Goal: Task Accomplishment & Management: Use online tool/utility

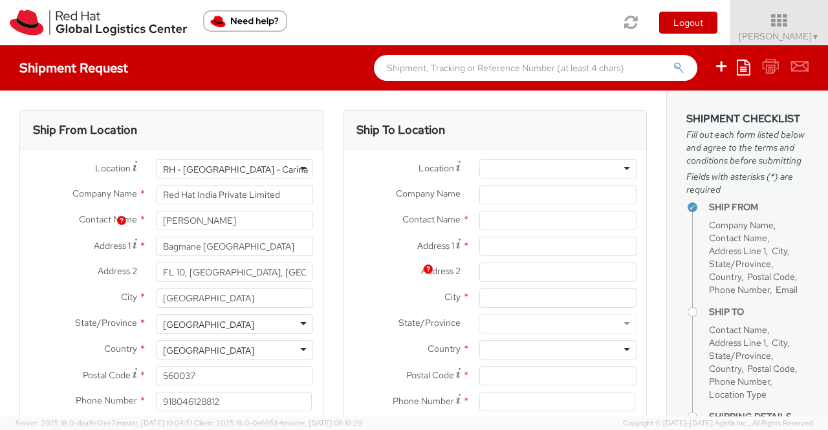
select select
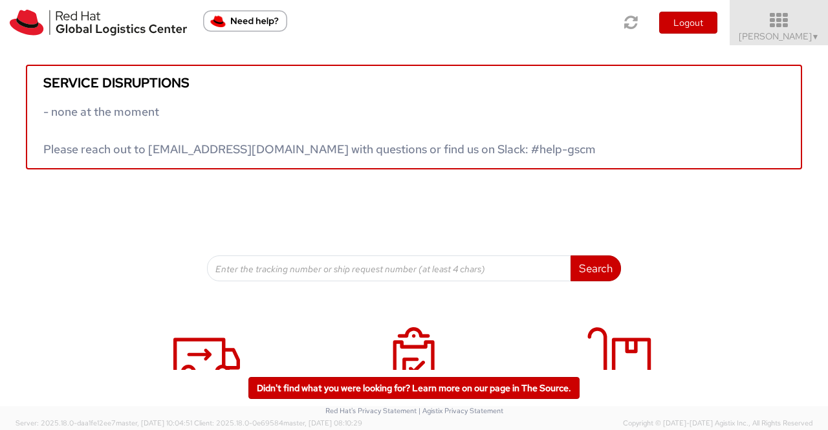
click at [812, 38] on span "▼" at bounding box center [816, 37] width 8 height 10
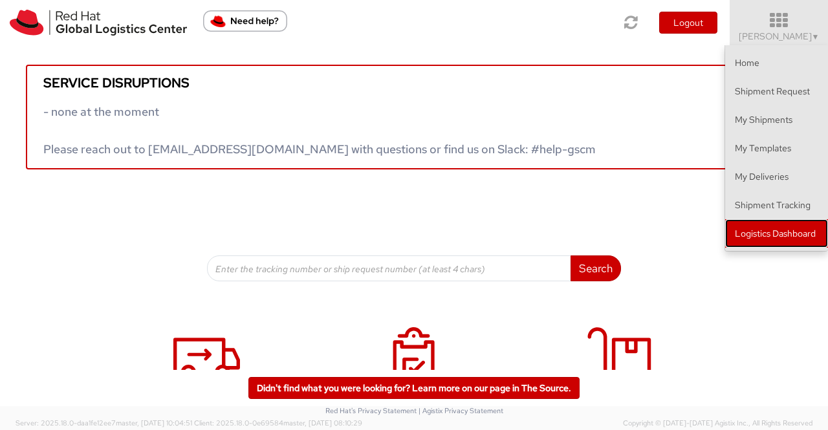
click at [805, 235] on link "Logistics Dashboard" at bounding box center [776, 233] width 103 height 28
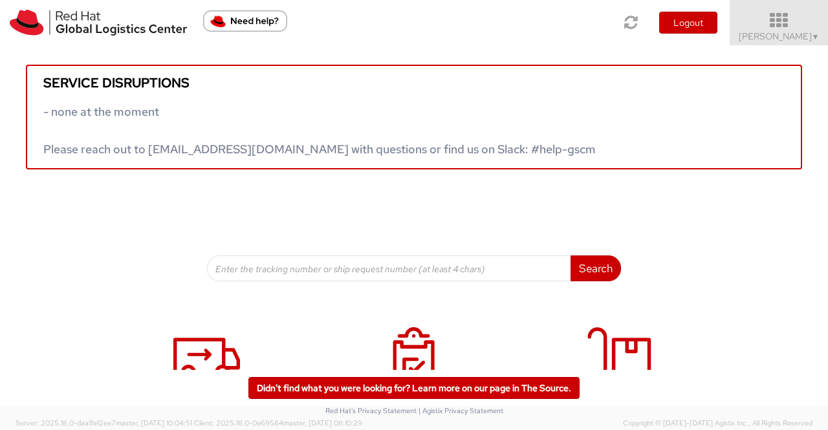
click at [813, 36] on span "▼" at bounding box center [816, 37] width 8 height 10
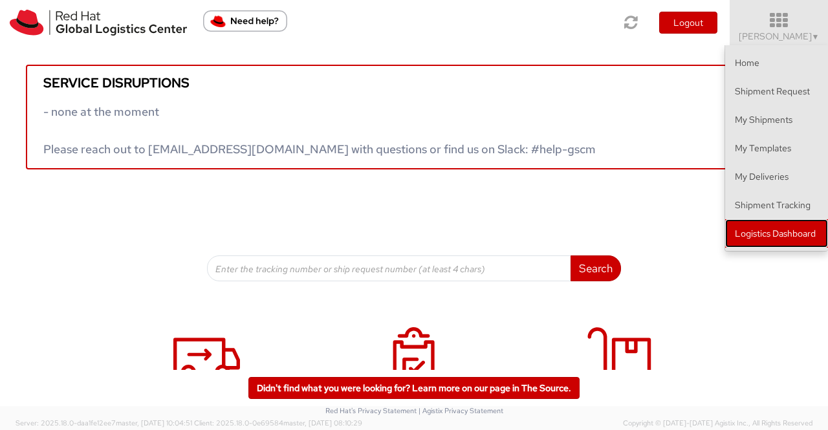
click at [805, 231] on link "Logistics Dashboard" at bounding box center [776, 233] width 103 height 28
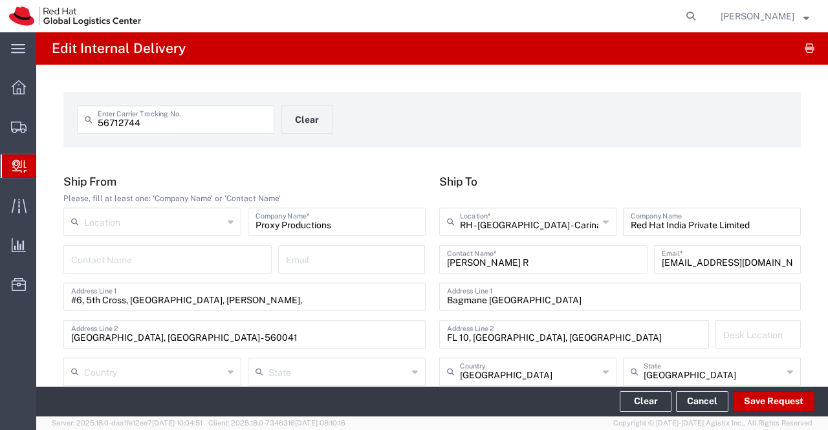
scroll to position [566, 0]
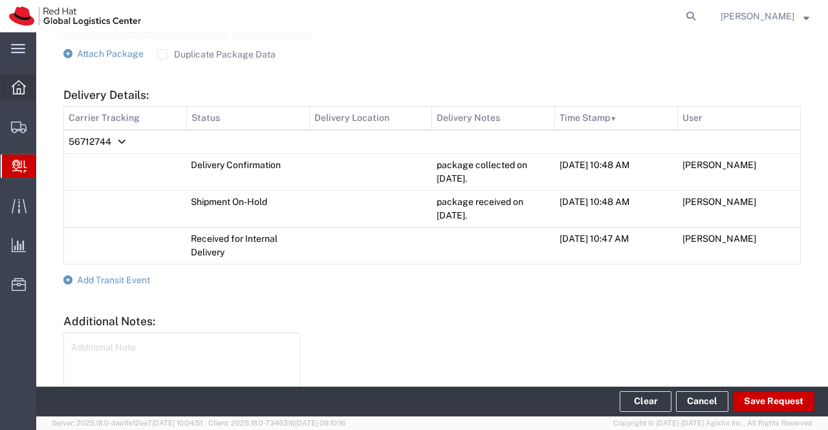
click at [16, 82] on icon at bounding box center [19, 87] width 14 height 14
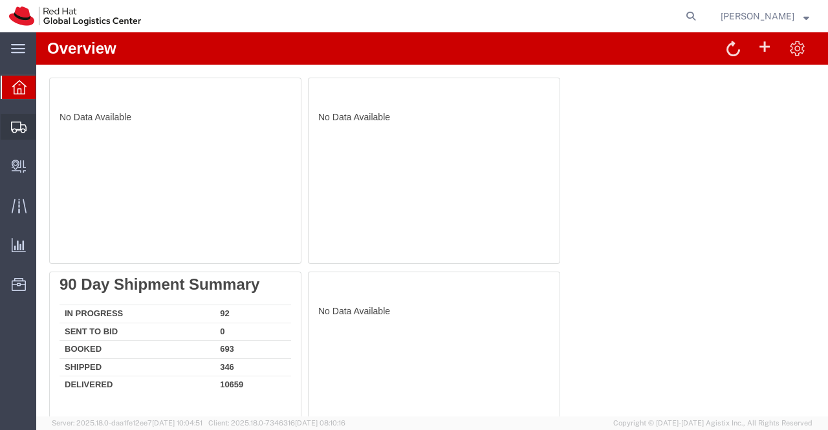
click at [0, 0] on span "Shipment Manager" at bounding box center [0, 0] width 0 height 0
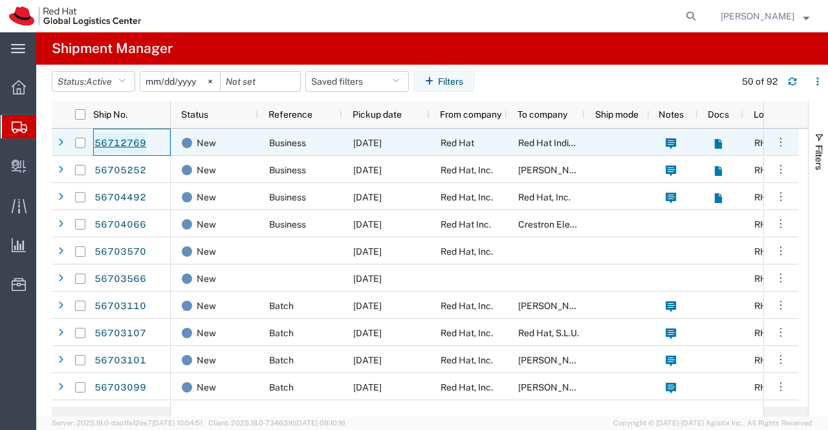
click at [115, 140] on link "56712769" at bounding box center [120, 143] width 53 height 21
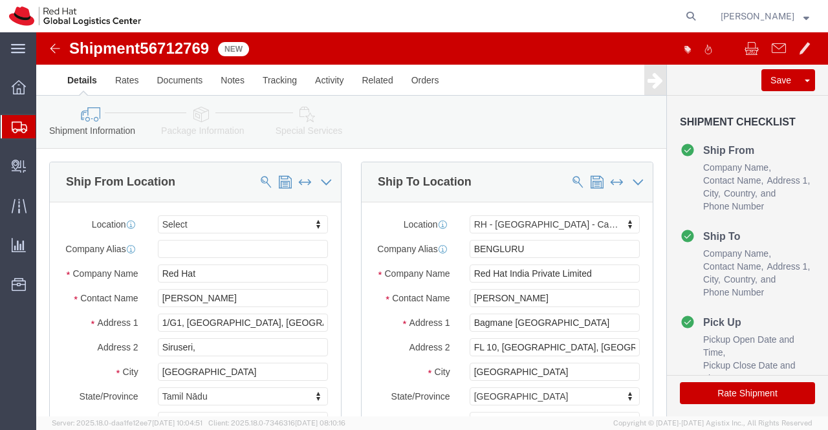
select select
select select "37925"
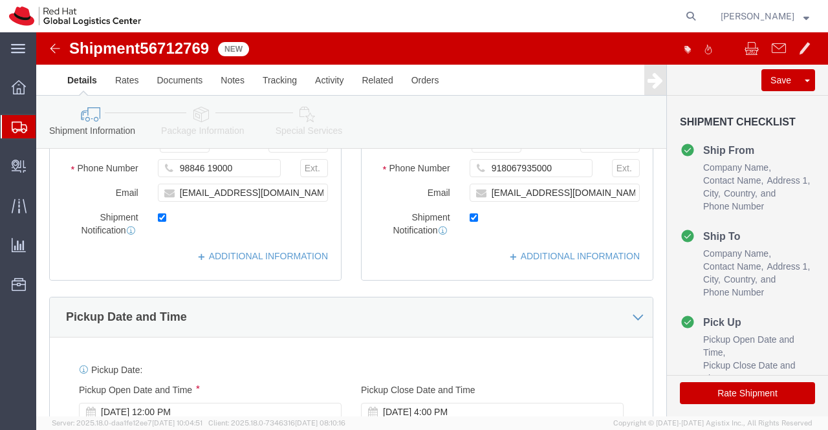
scroll to position [324, 0]
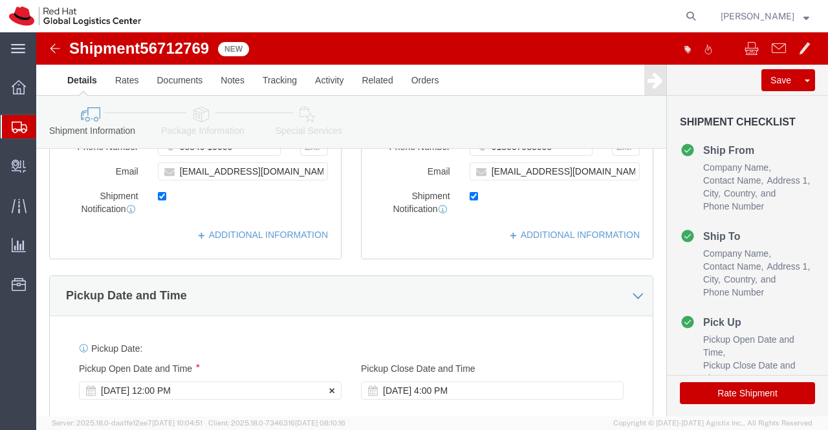
click div "Sep 04 2025 12:00 PM"
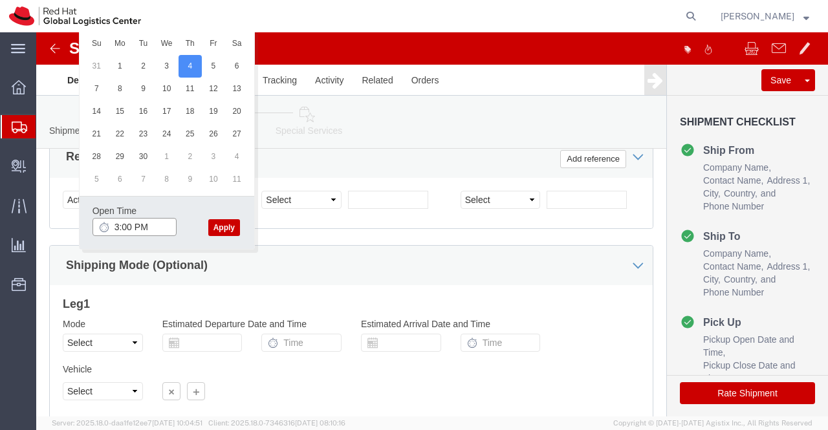
type input "3:00 PM"
click button "Apply"
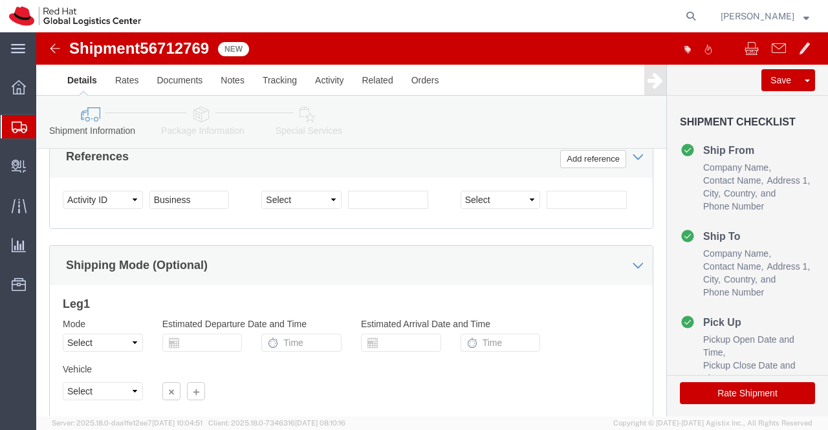
scroll to position [839, 0]
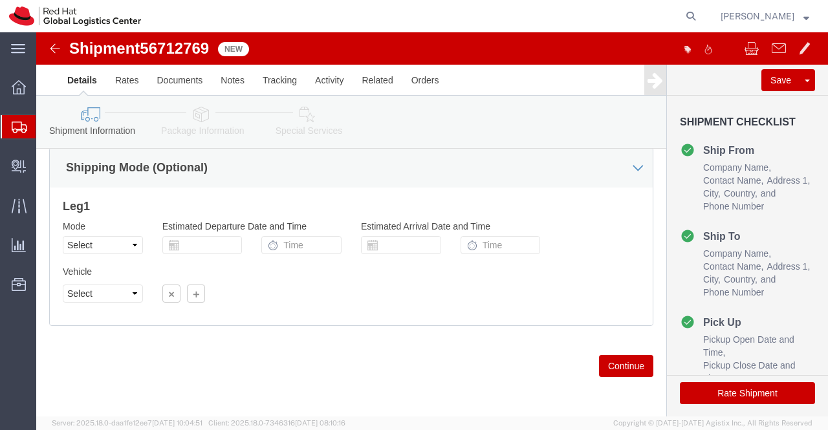
drag, startPoint x: 161, startPoint y: 82, endPoint x: 264, endPoint y: 265, distance: 210.6
click icon
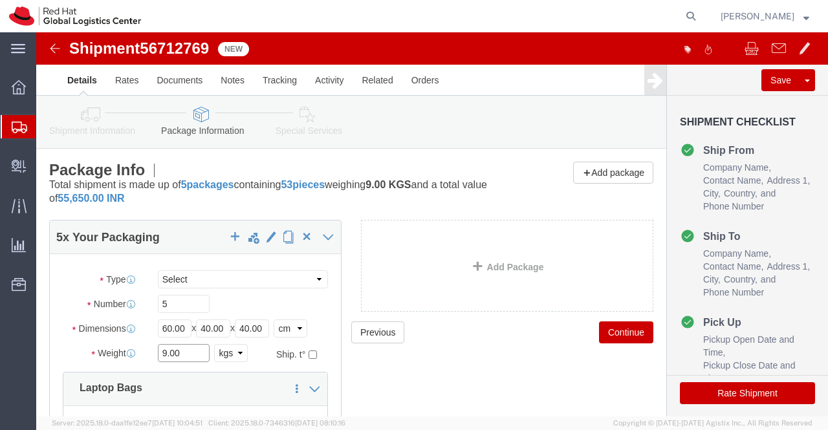
click input "9.00"
type input "45.00"
click div "Previous Continue"
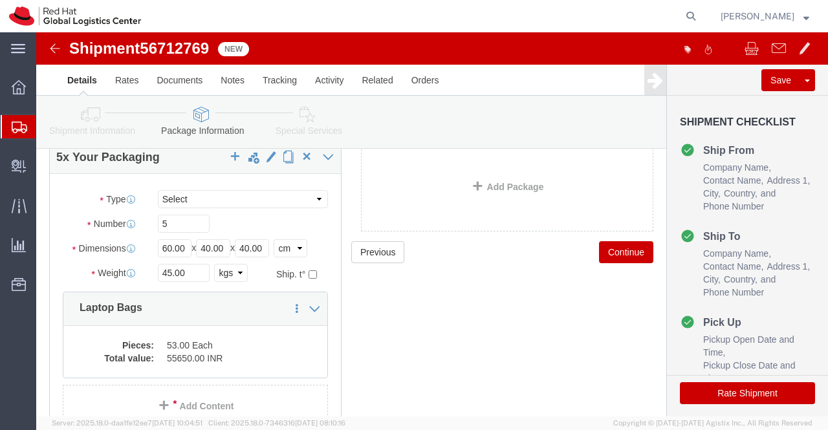
scroll to position [156, 0]
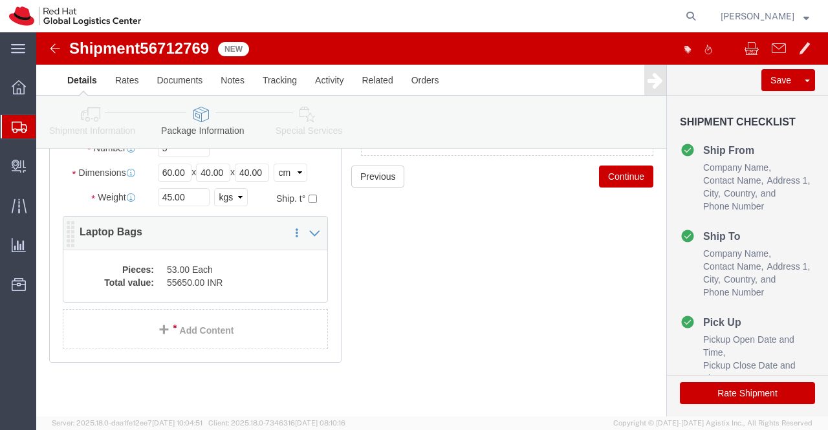
click dd "53.00 Each"
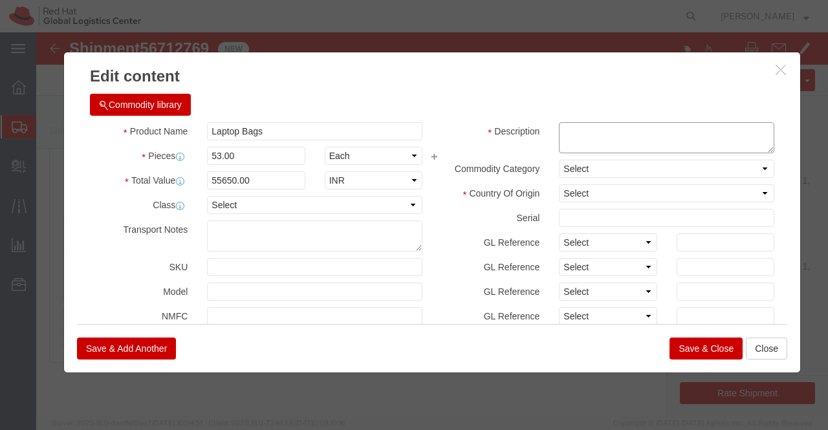
click textarea
type textarea "RH Branded Laptop Bag."
click select "Select Afghanistan Åland Islands Albania Algeria American Samoa Andorra Angola …"
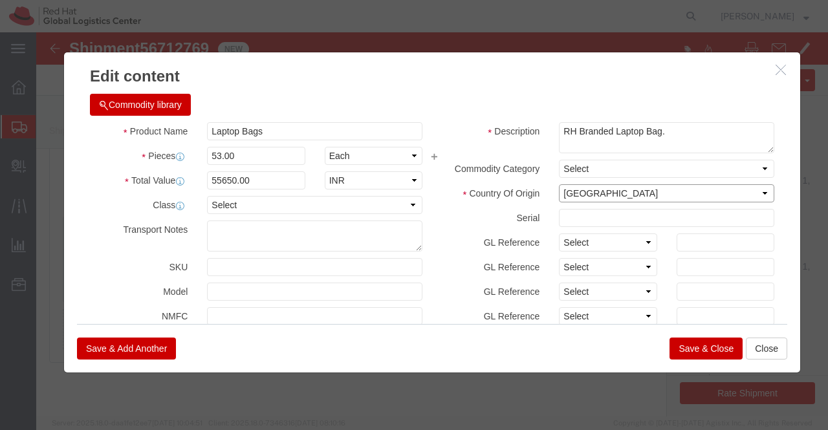
select select "IN"
click select "Select Afghanistan Åland Islands Albania Algeria American Samoa Andorra Angola …"
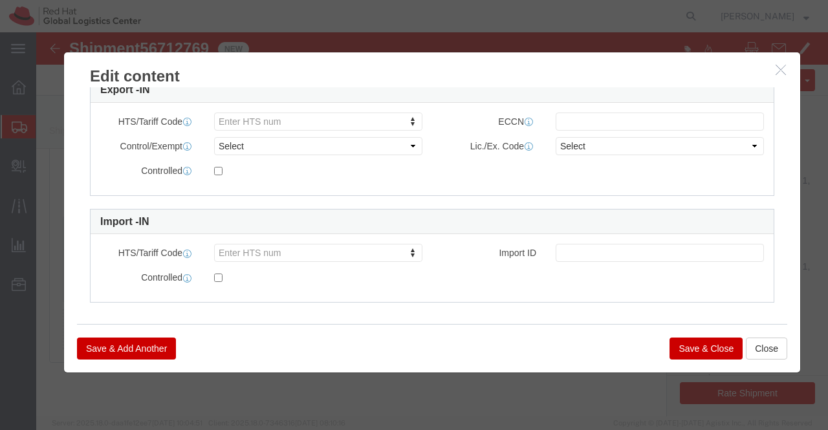
scroll to position [379, 0]
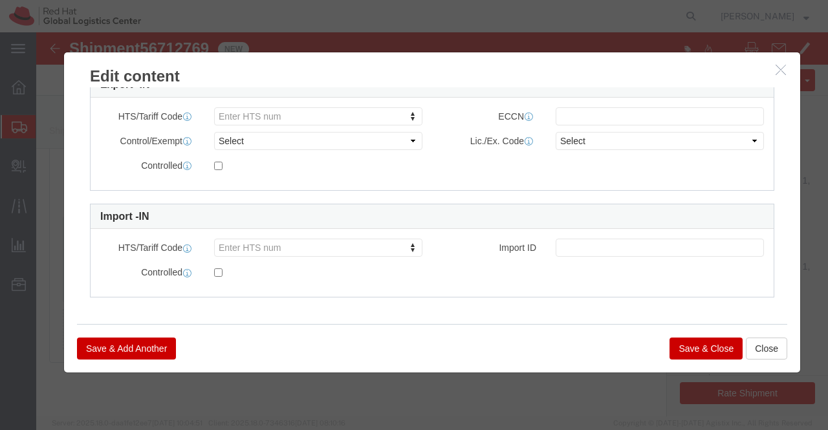
click button "Save & Close"
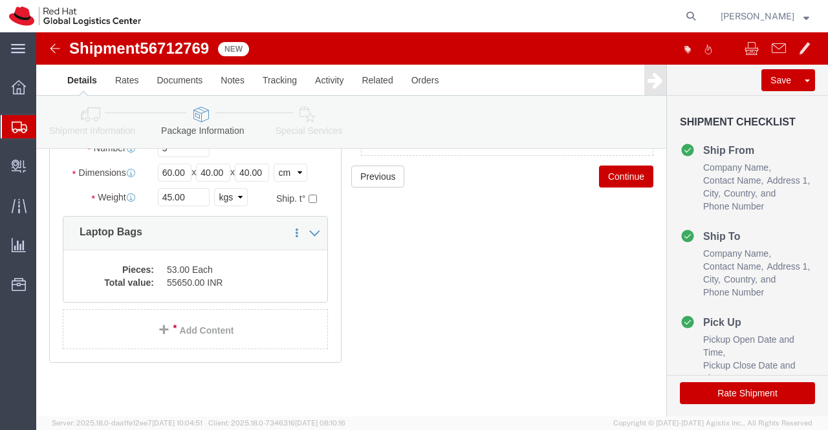
click div "Previous Continue"
click icon
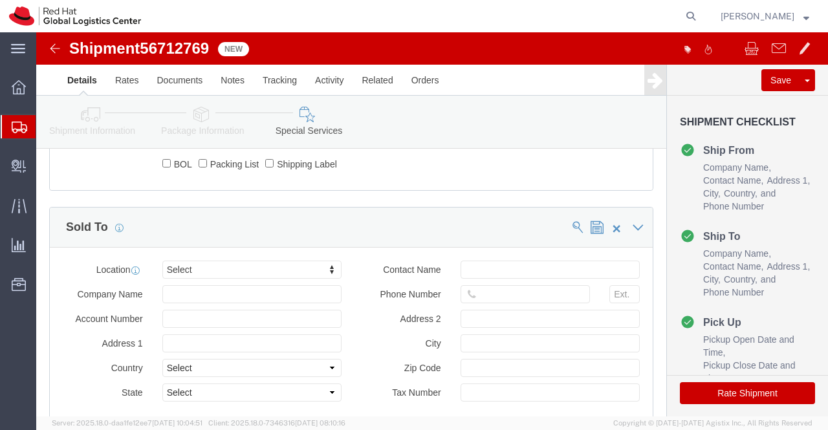
scroll to position [506, 0]
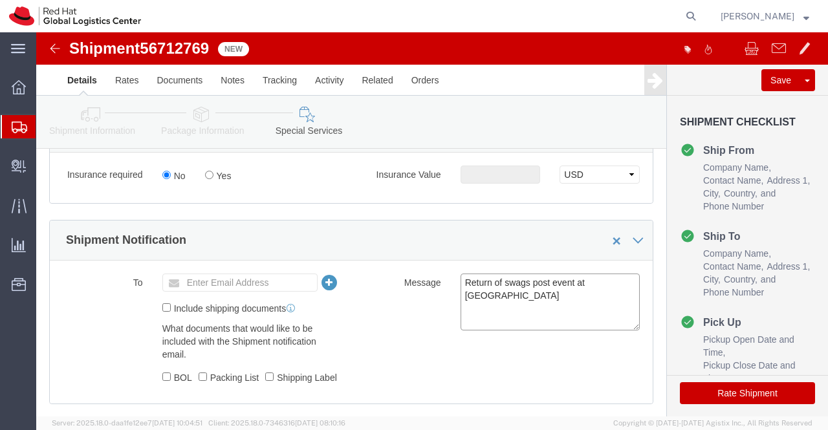
click textarea "Return of swags post event at TCS"
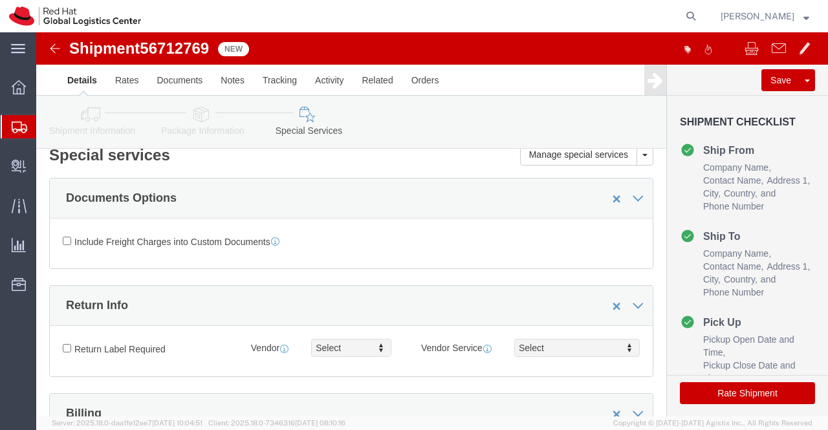
scroll to position [0, 0]
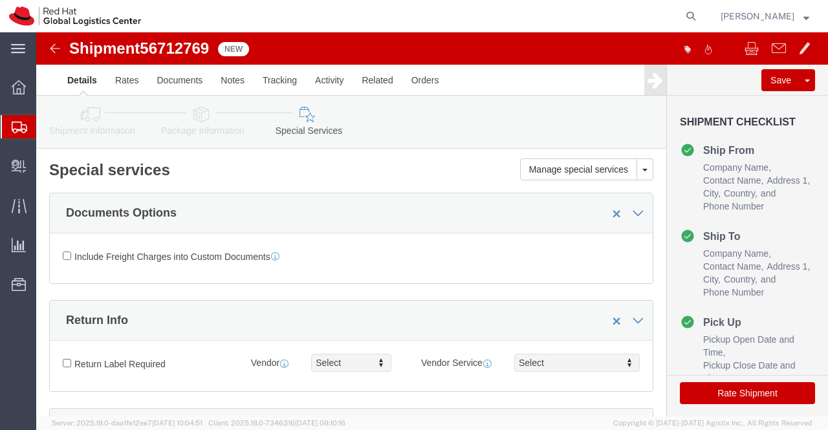
type textarea "Return of swags post event at TCS(Chennai)."
click icon
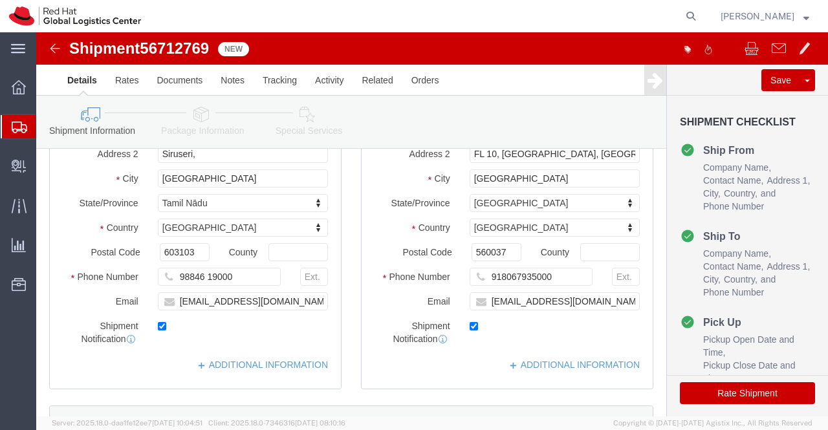
scroll to position [194, 0]
drag, startPoint x: 532, startPoint y: 256, endPoint x: 443, endPoint y: 256, distance: 89.3
click div "918067935000"
type input "9110820692"
click div "ADDITIONAL INFORMATION"
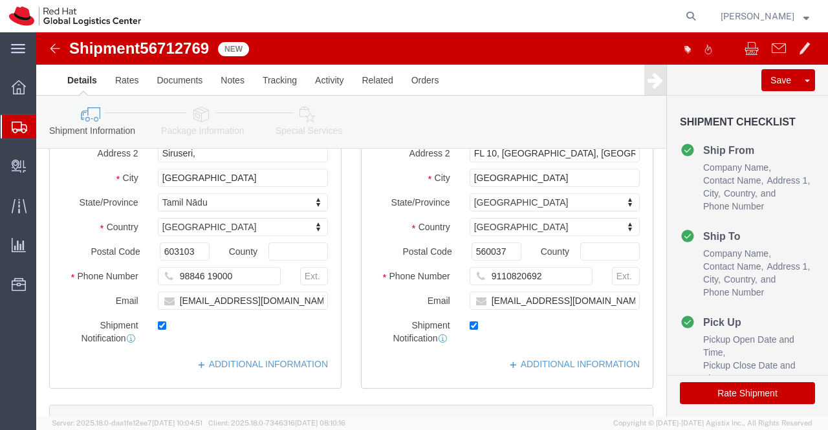
click div "ADDITIONAL INFORMATION"
click icon
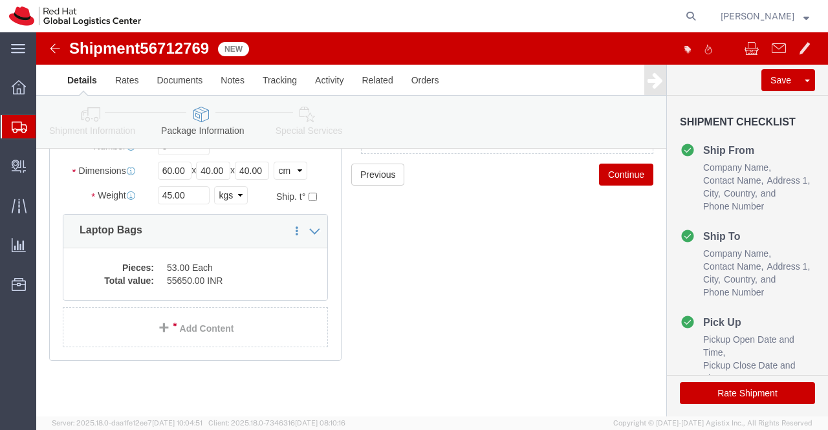
scroll to position [156, 0]
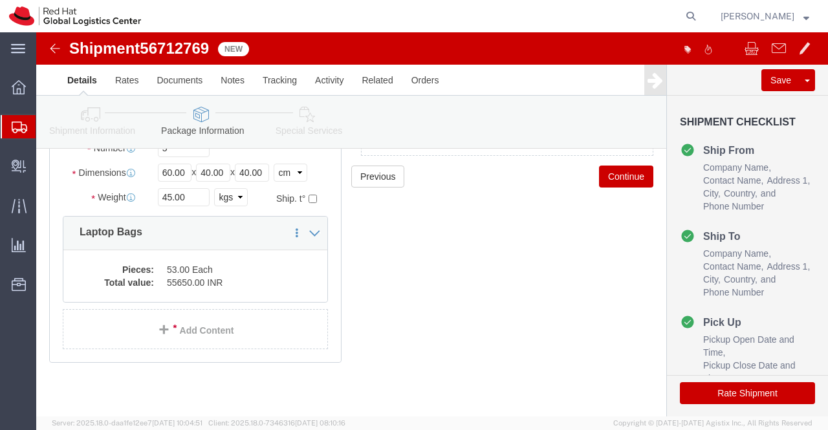
click icon
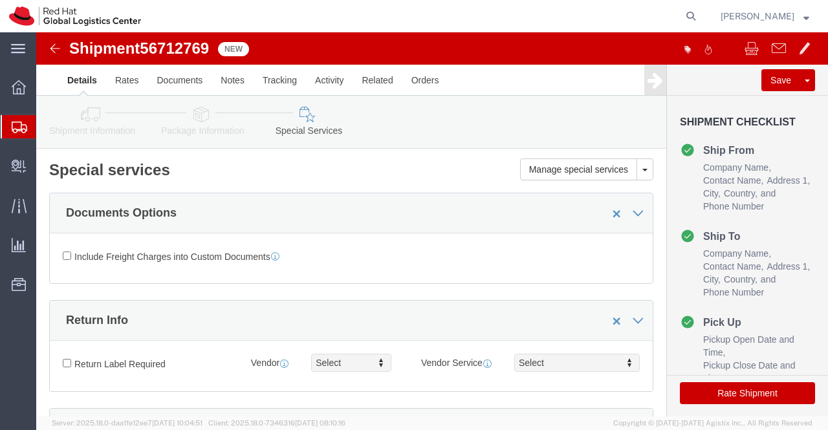
scroll to position [324, 0]
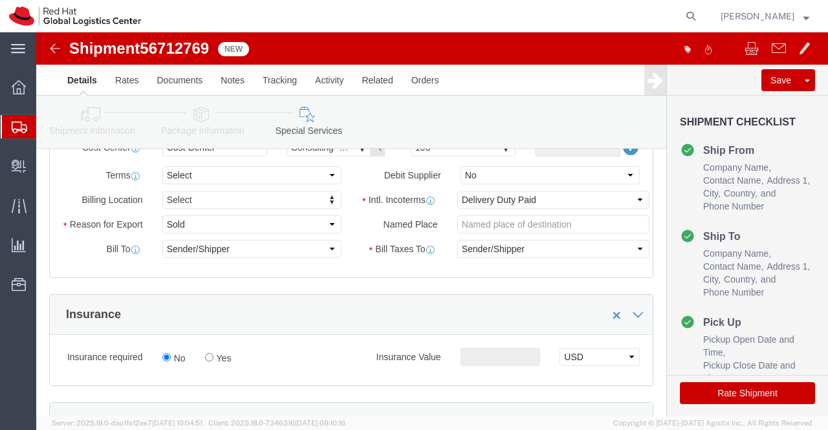
click button "Rate Shipment"
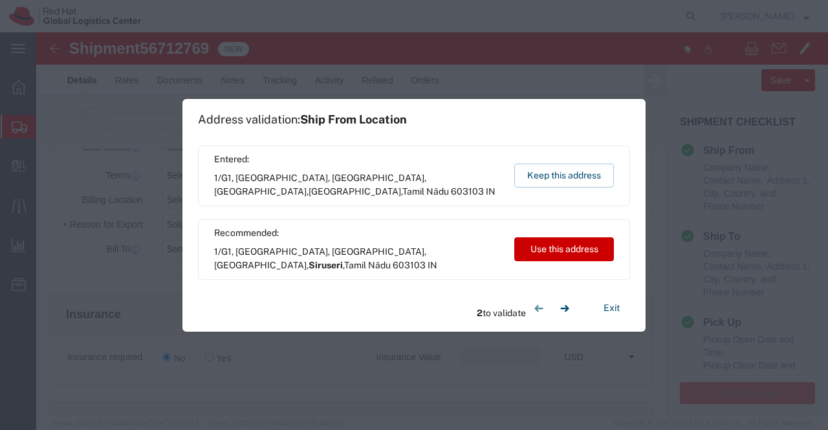
drag, startPoint x: 562, startPoint y: 179, endPoint x: 262, endPoint y: 96, distance: 310.6
click at [562, 177] on button "Keep this address" at bounding box center [564, 176] width 100 height 24
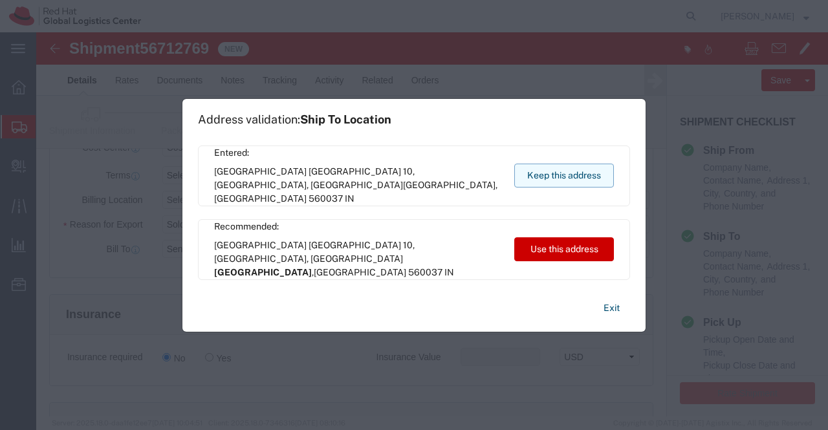
click at [553, 173] on button "Keep this address" at bounding box center [564, 176] width 100 height 24
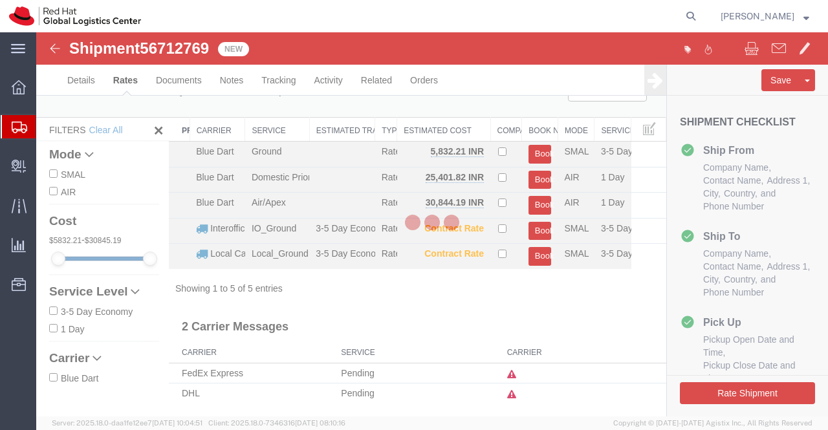
scroll to position [2, 0]
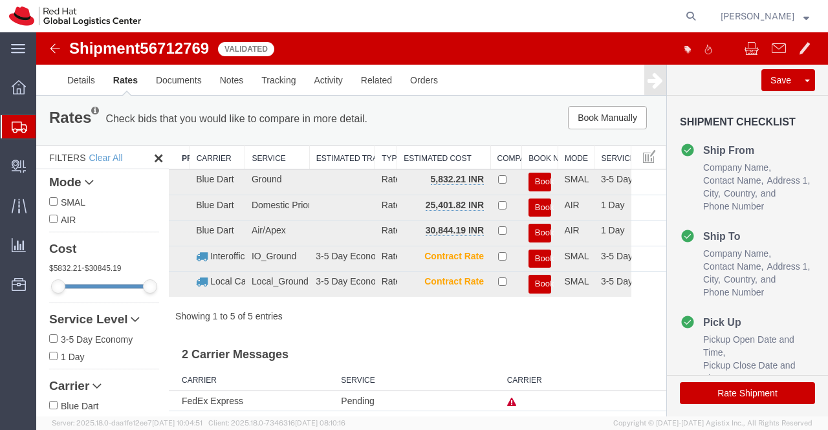
drag, startPoint x: 535, startPoint y: 181, endPoint x: 525, endPoint y: 157, distance: 25.2
click at [535, 181] on button "Book" at bounding box center [540, 182] width 23 height 19
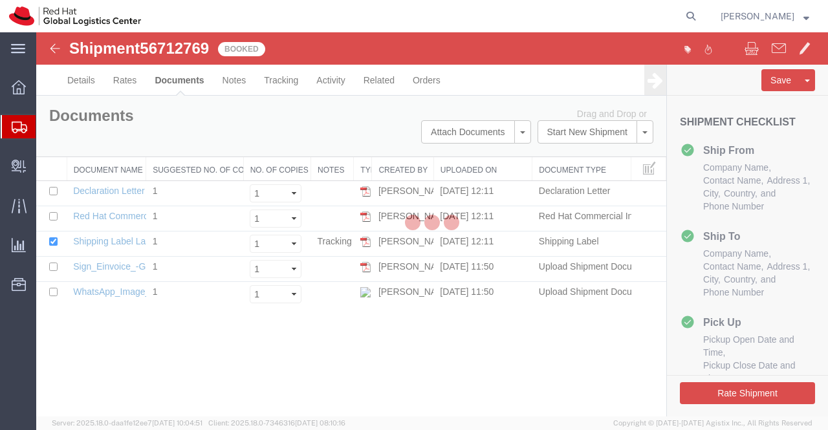
scroll to position [0, 0]
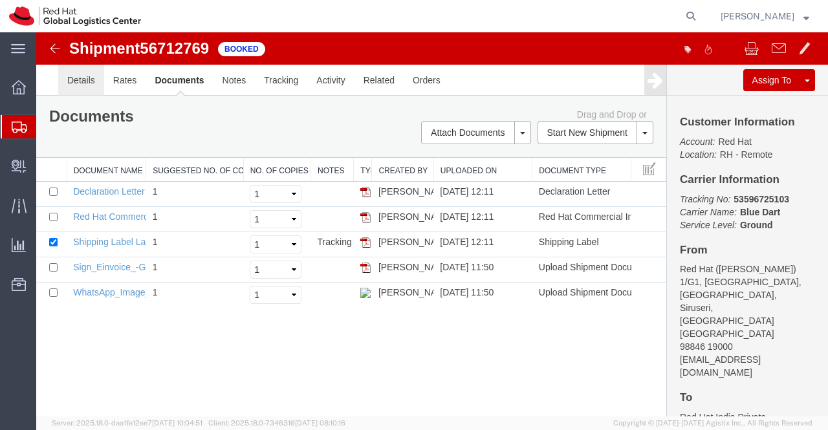
click at [74, 76] on link "Details" at bounding box center [81, 80] width 46 height 31
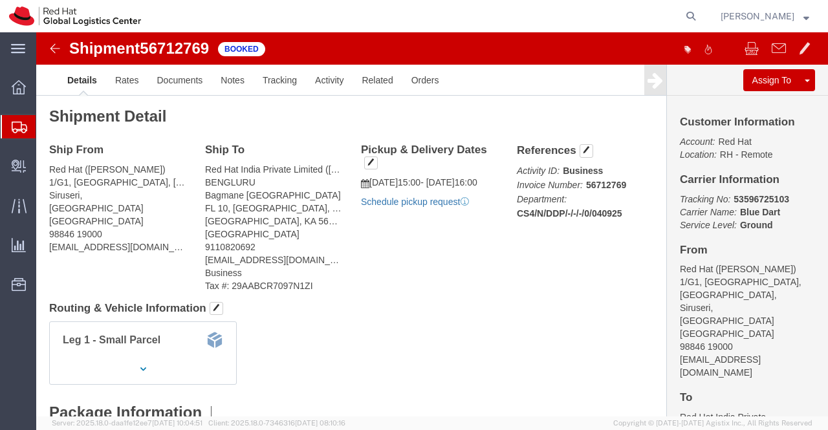
click link "Schedule pickup request"
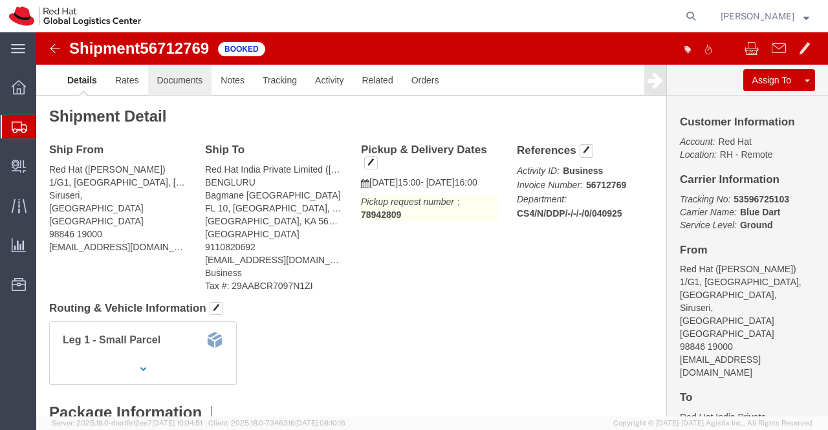
click link "Documents"
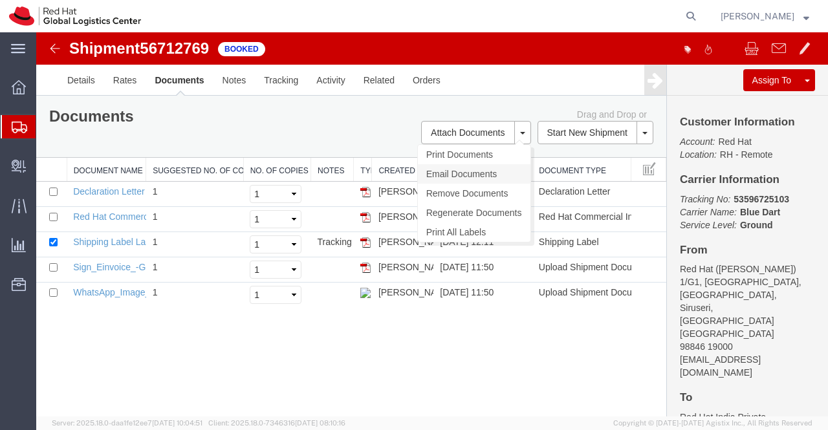
click at [483, 173] on link "Email Documents" at bounding box center [474, 173] width 113 height 19
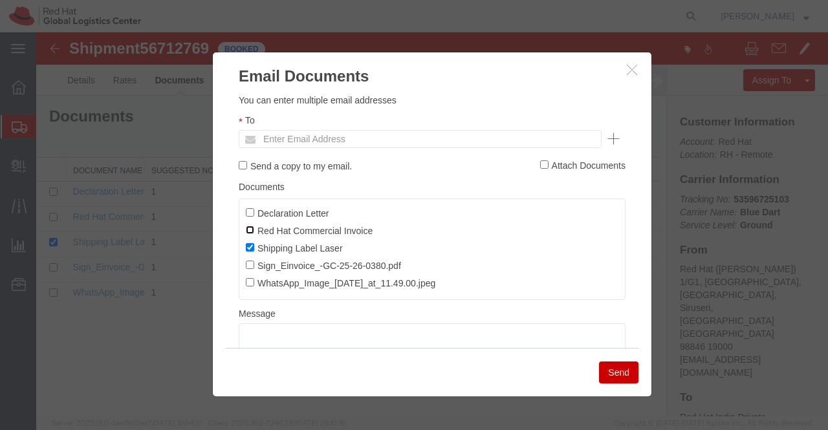
click at [246, 228] on input "Red Hat Commercial Invoice" at bounding box center [250, 230] width 8 height 8
checkbox input "true"
click at [246, 210] on input "Declaration Letter" at bounding box center [250, 212] width 8 height 8
checkbox input "true"
click at [377, 142] on input "text" at bounding box center [332, 139] width 151 height 17
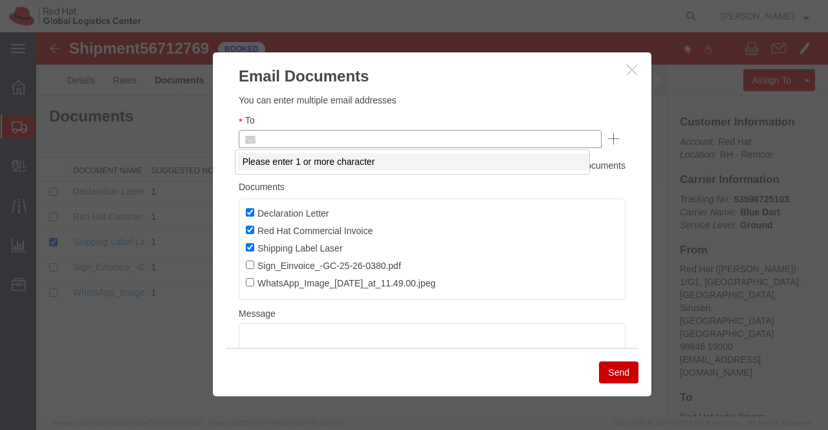
paste input "sgnanapr@redhat.com"
type input "sgnanapr@redhat.com"
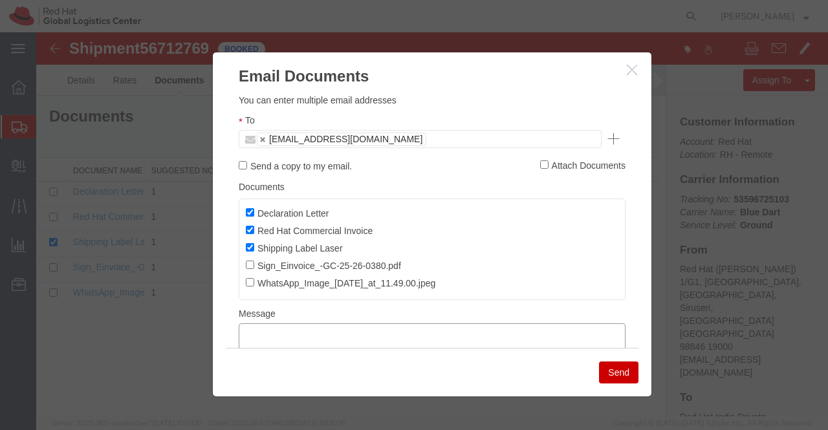
click at [402, 332] on textarea at bounding box center [432, 346] width 387 height 44
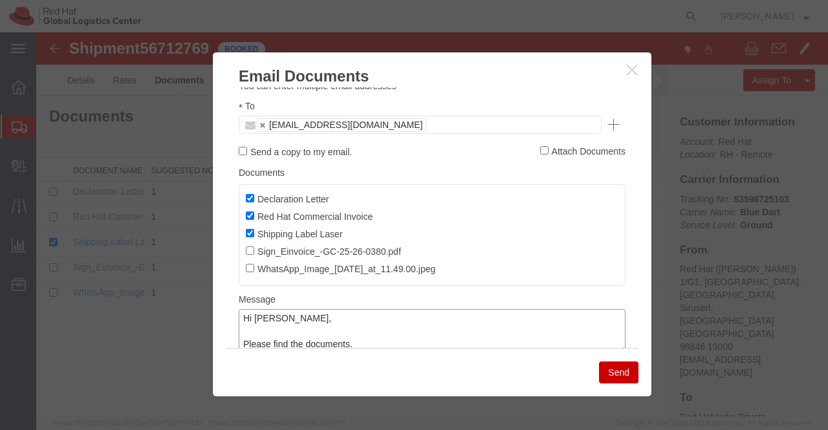
type textarea "Hi Shirley, Please find the documents."
click at [609, 372] on button "Send" at bounding box center [618, 373] width 39 height 22
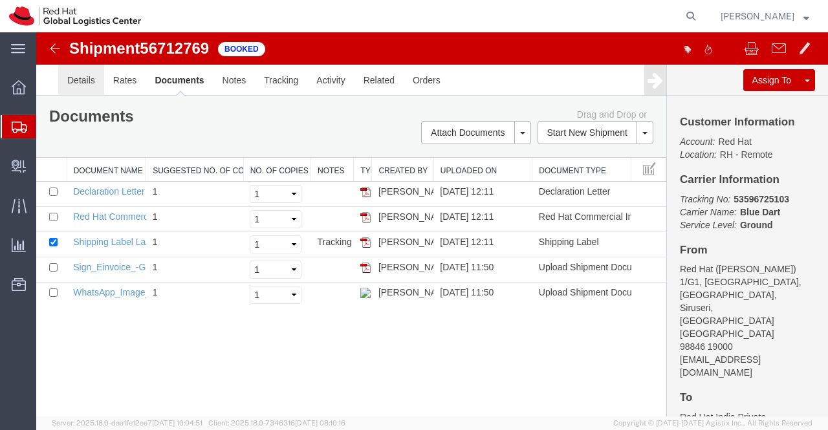
click at [83, 79] on link "Details" at bounding box center [81, 80] width 46 height 31
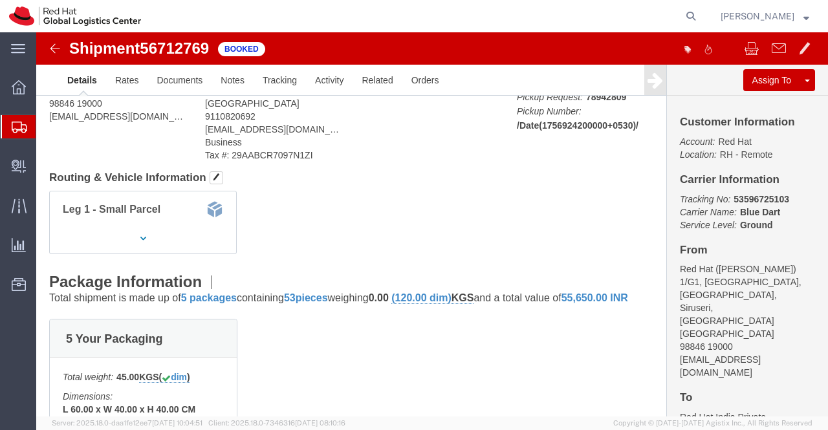
scroll to position [259, 0]
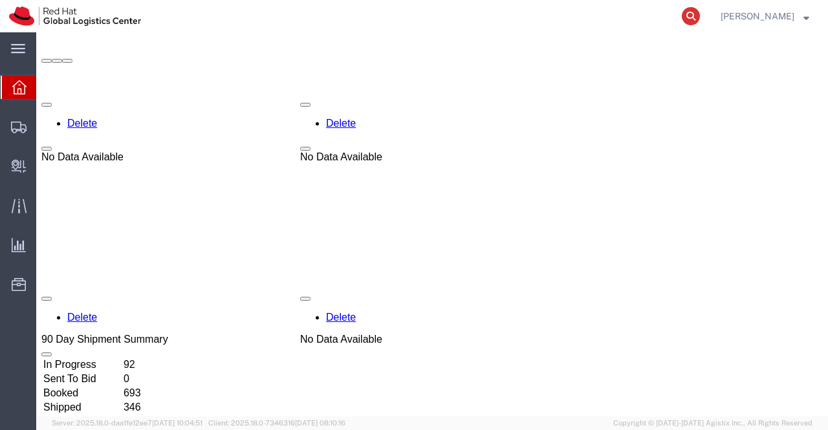
click at [690, 16] on icon at bounding box center [691, 16] width 18 height 18
paste input "53580605536"
type input "53580605536"
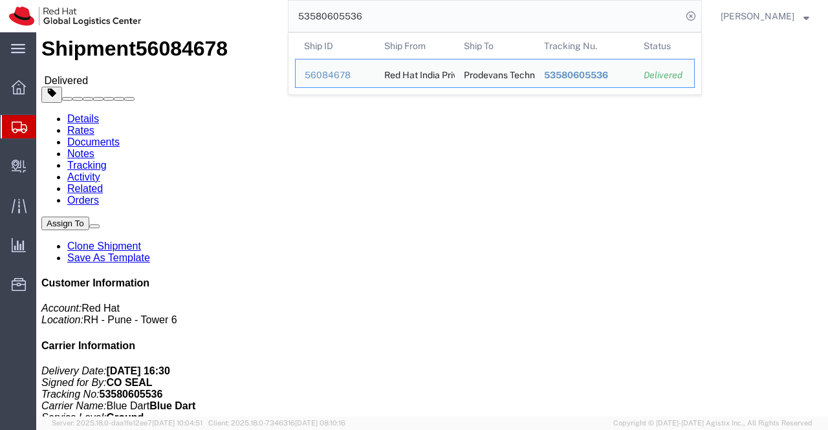
click h4 "Routing & Vehicle Information"
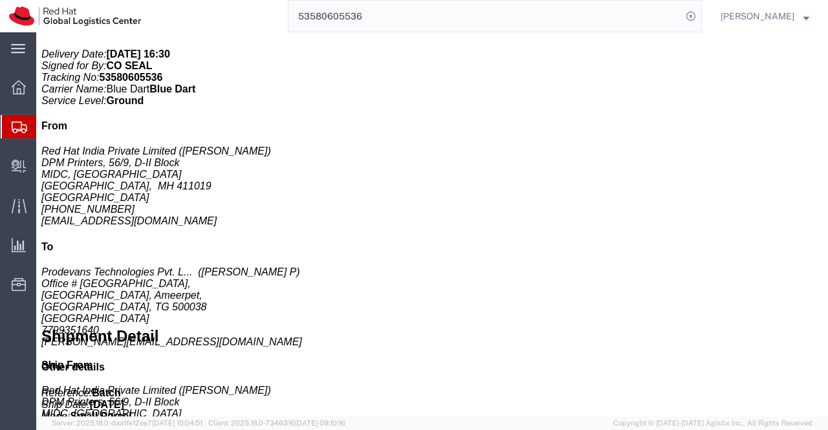
scroll to position [356, 0]
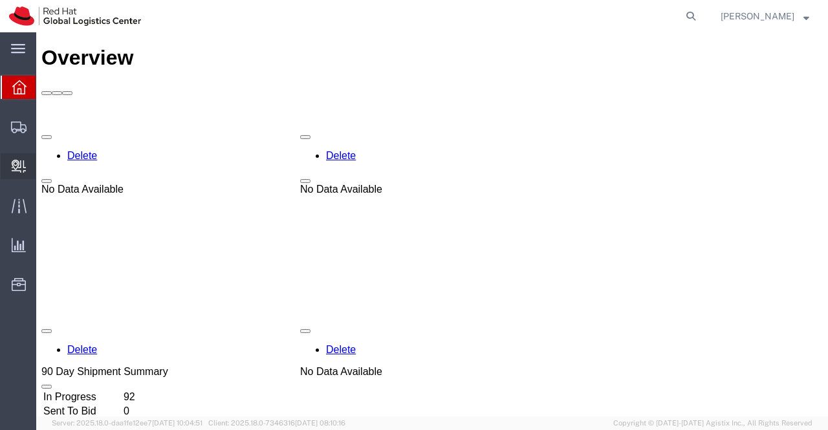
click at [0, 0] on span "Create Delivery" at bounding box center [0, 0] width 0 height 0
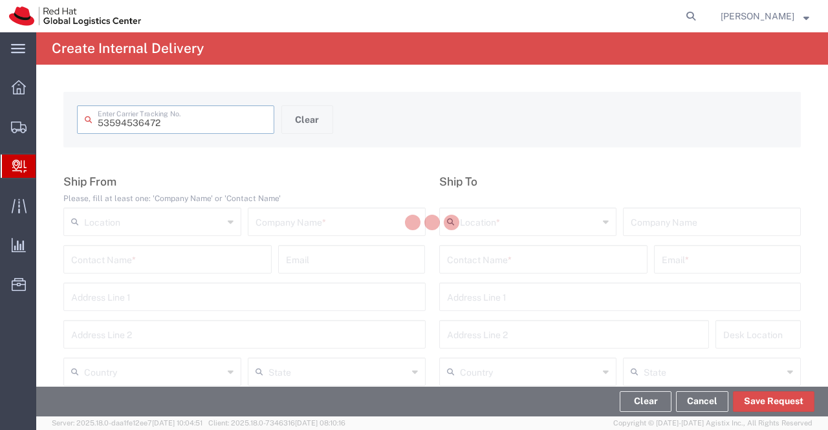
type input "53594536472"
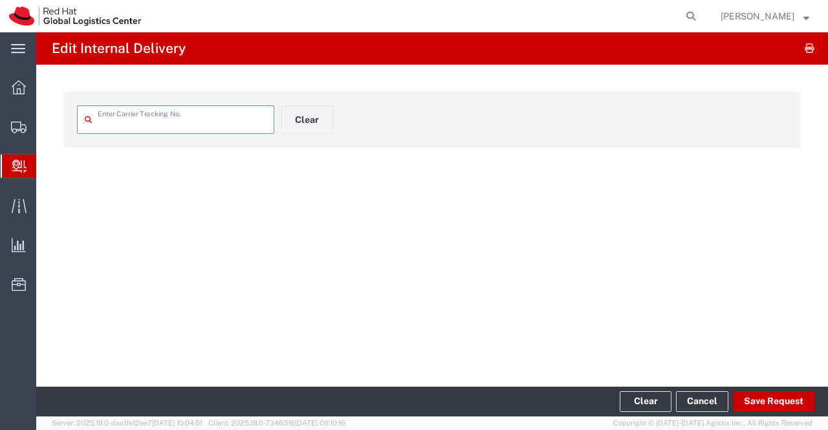
type input "53594536472"
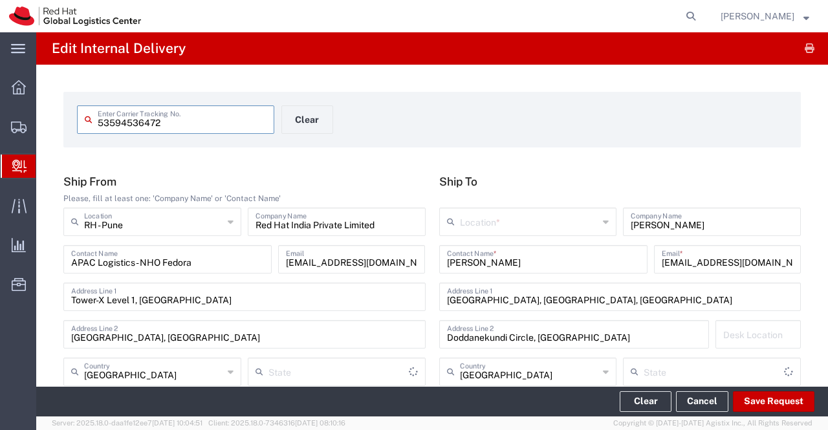
type input "Your Packaging"
type input "Mahārāshtra"
type input "Ground"
type input "[GEOGRAPHIC_DATA]"
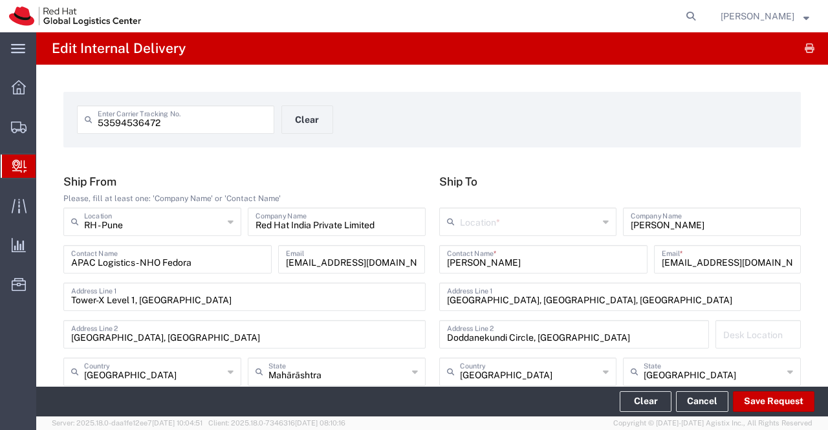
click at [603, 221] on icon at bounding box center [606, 222] width 6 height 21
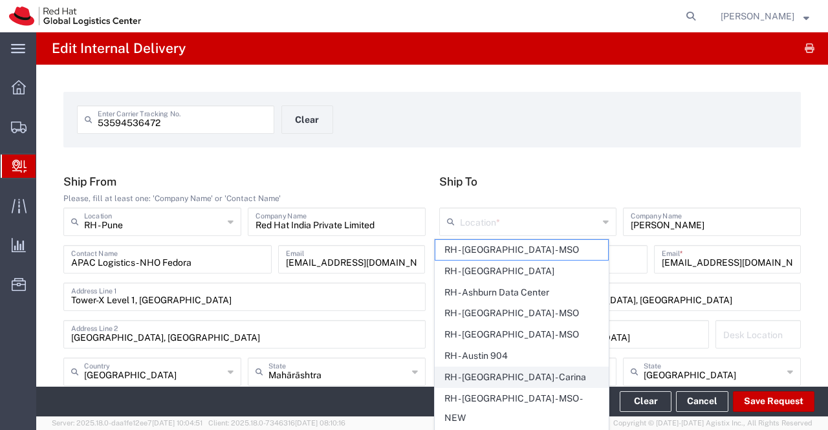
click at [542, 371] on span "RH - [GEOGRAPHIC_DATA] - Carina" at bounding box center [521, 378] width 173 height 20
type input "RH - [GEOGRAPHIC_DATA] - Carina"
type input "Red Hat India Private Limited"
type input "Bagmane [GEOGRAPHIC_DATA]"
type input "FL 10, [GEOGRAPHIC_DATA], [GEOGRAPHIC_DATA]"
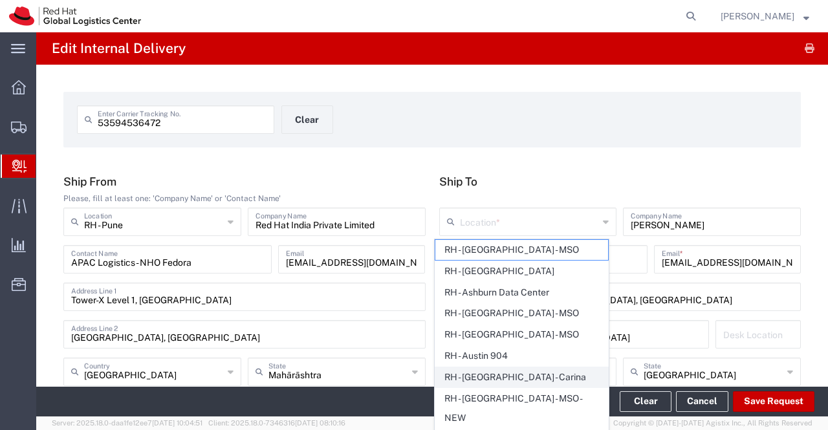
type input "[GEOGRAPHIC_DATA]"
type input "918067935000"
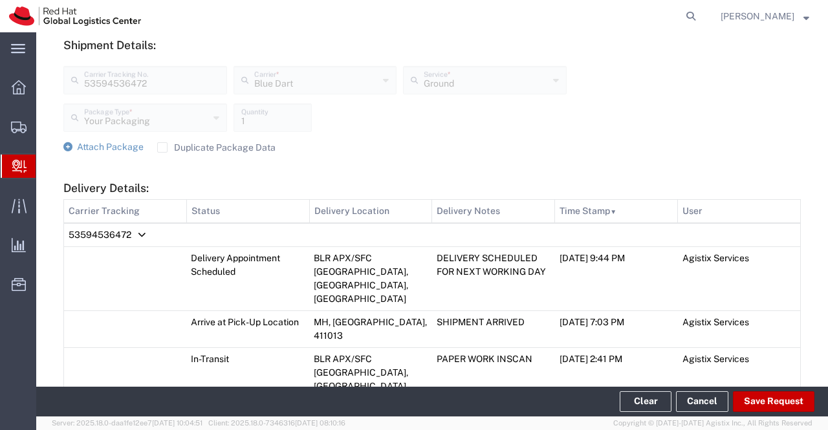
scroll to position [518, 0]
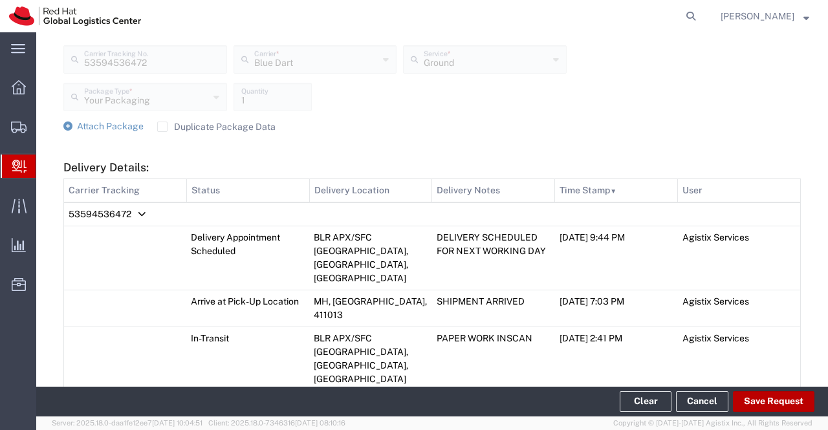
click at [784, 402] on button "Save Request" at bounding box center [774, 401] width 82 height 21
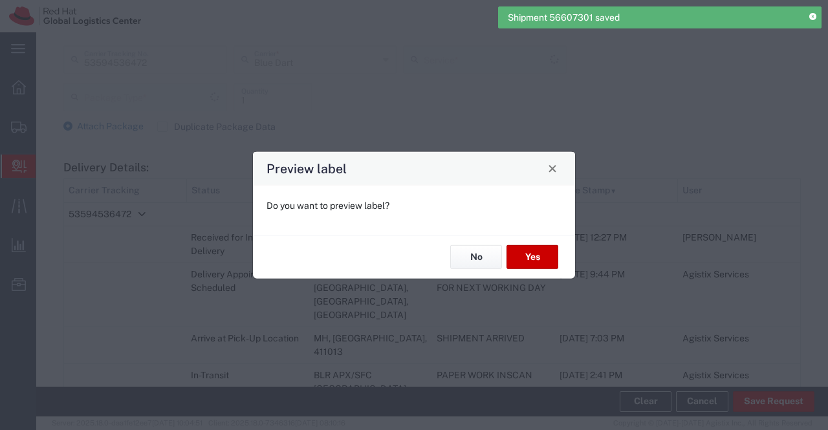
type input "Your Packaging"
type input "Ground"
click at [474, 252] on button "No" at bounding box center [476, 257] width 52 height 24
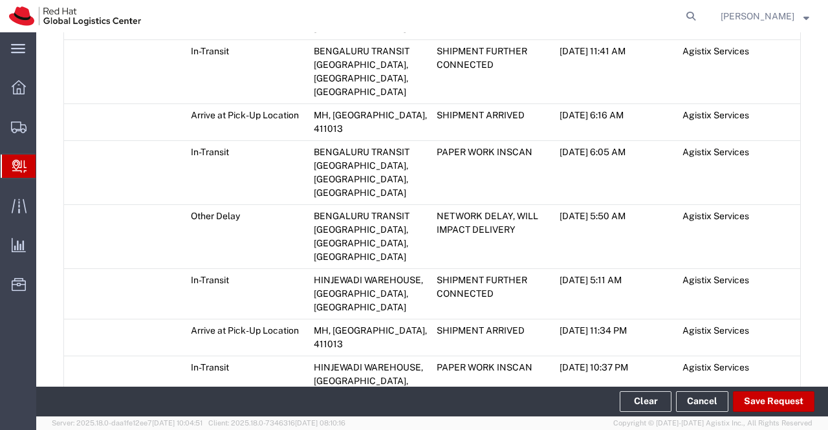
scroll to position [1093, 0]
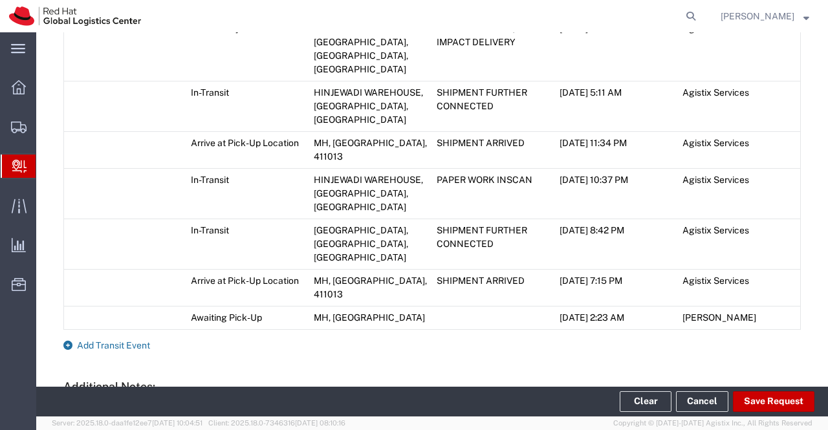
click at [70, 341] on icon at bounding box center [67, 345] width 9 height 9
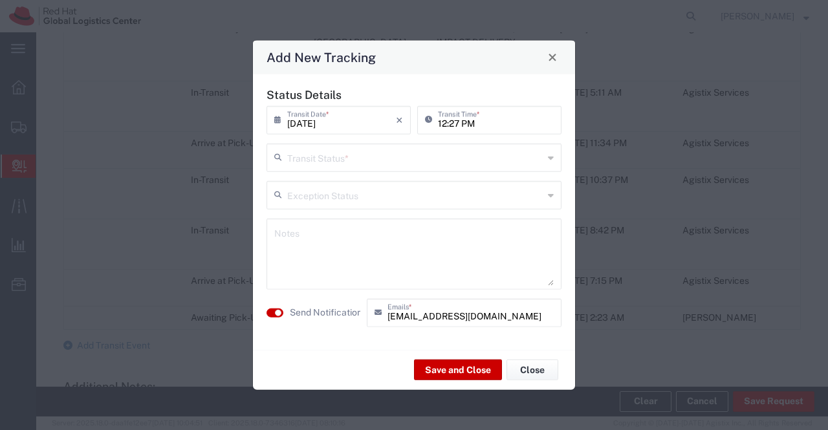
click at [551, 158] on icon at bounding box center [551, 157] width 6 height 21
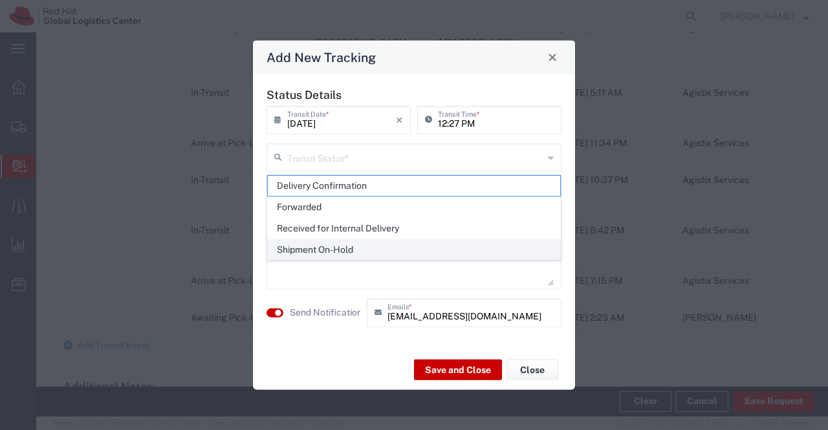
click at [509, 249] on span "Shipment On-Hold" at bounding box center [414, 250] width 293 height 20
type input "Shipment On-Hold"
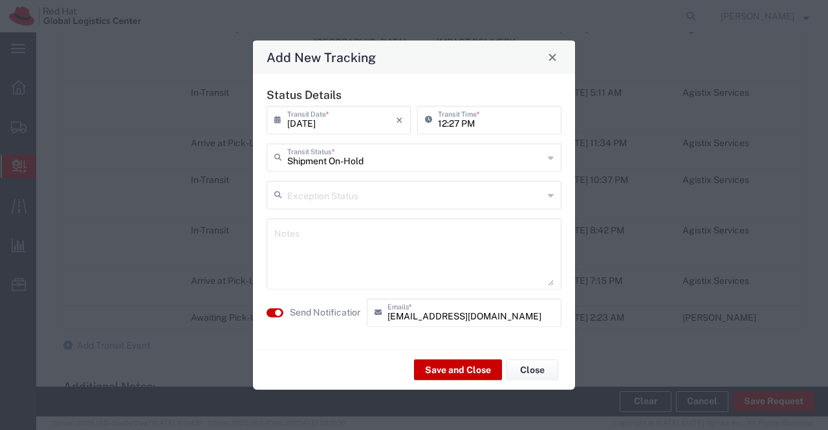
click at [505, 248] on textarea at bounding box center [414, 253] width 280 height 63
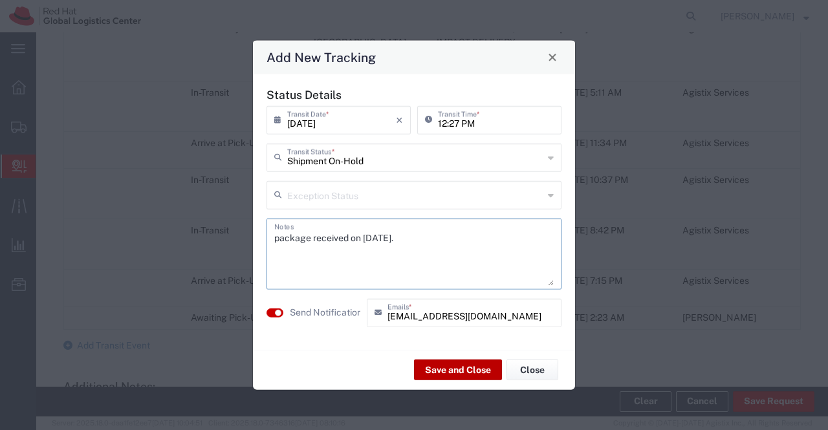
type textarea "package received on [DATE]."
click at [453, 364] on button "Save and Close" at bounding box center [458, 370] width 88 height 21
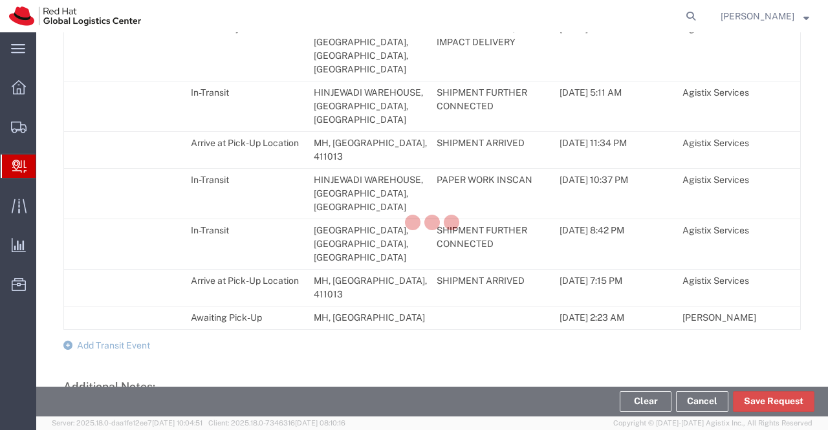
scroll to position [1130, 0]
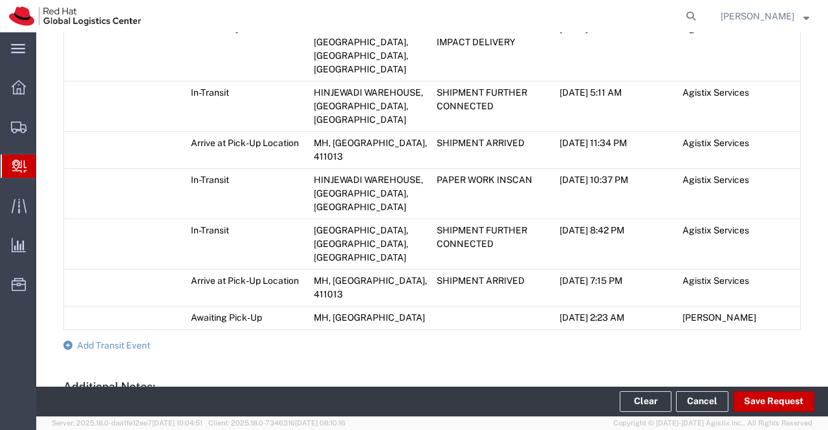
click at [0, 0] on span "Create Delivery" at bounding box center [0, 0] width 0 height 0
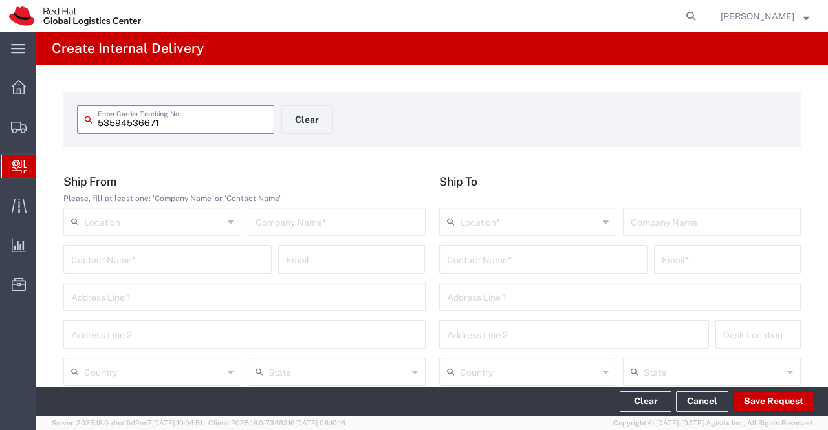
type input "53594536671"
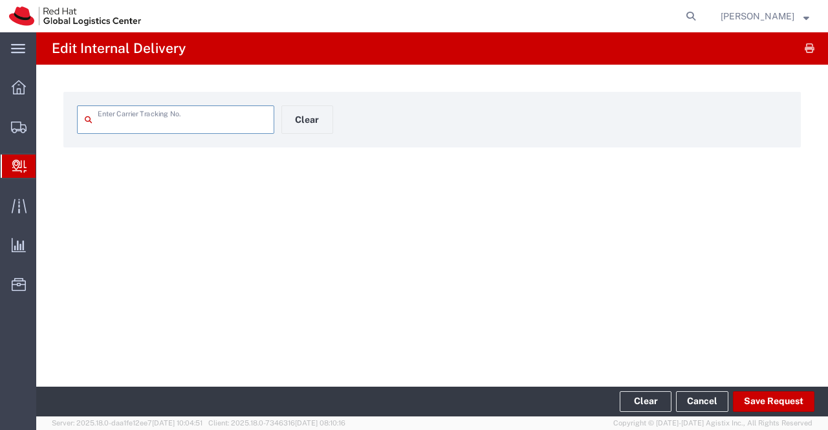
type input "53594536671"
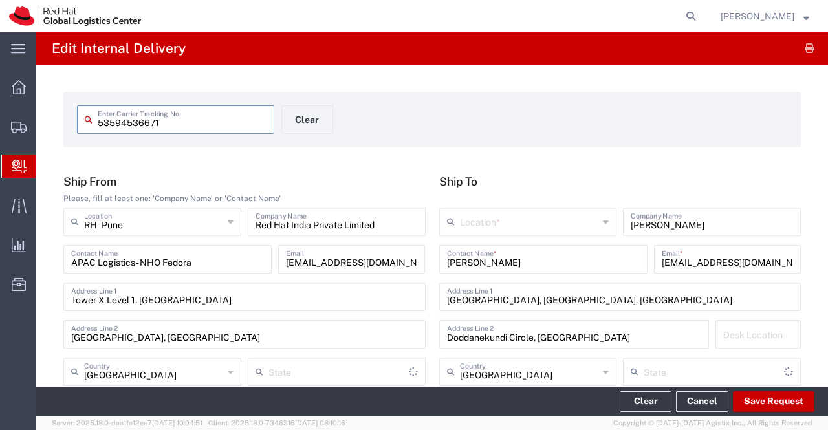
type input "Your Packaging"
type input "Mahārāshtra"
type input "Ground"
type input "[GEOGRAPHIC_DATA]"
click at [603, 220] on icon at bounding box center [606, 222] width 6 height 21
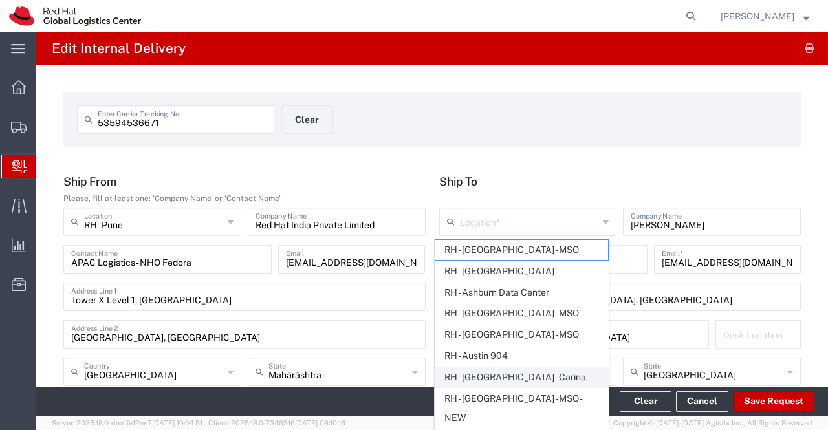
click at [545, 375] on span "RH - [GEOGRAPHIC_DATA] - Carina" at bounding box center [521, 378] width 173 height 20
type input "RH - [GEOGRAPHIC_DATA] - Carina"
type input "Red Hat India Private Limited"
type input "Bagmane [GEOGRAPHIC_DATA]"
type input "FL 10, [GEOGRAPHIC_DATA], [GEOGRAPHIC_DATA]"
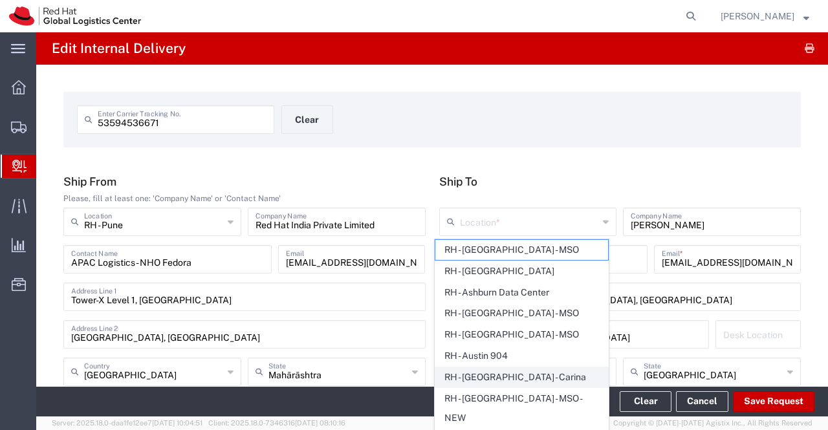
type input "[GEOGRAPHIC_DATA]"
type input "918067935000"
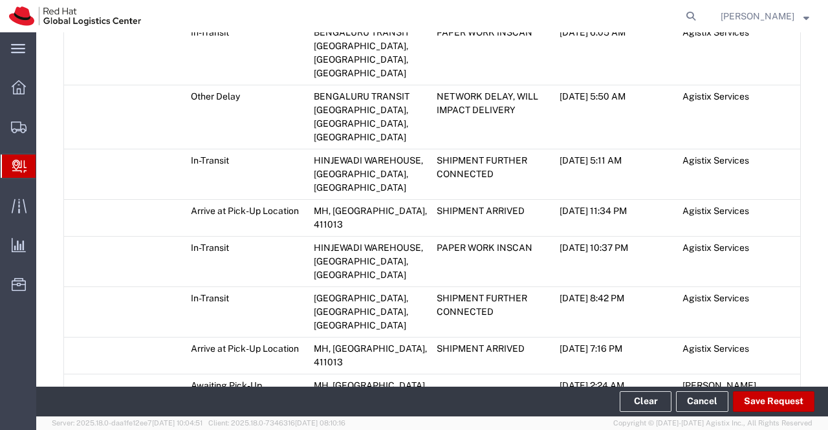
scroll to position [1035, 0]
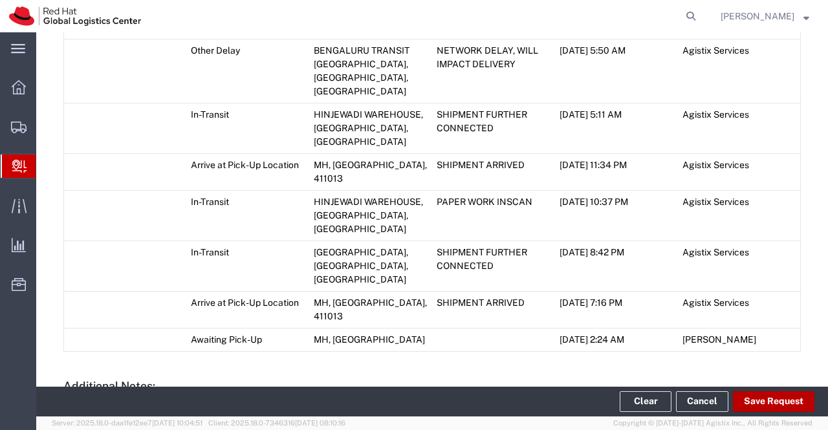
click at [785, 395] on button "Save Request" at bounding box center [774, 401] width 82 height 21
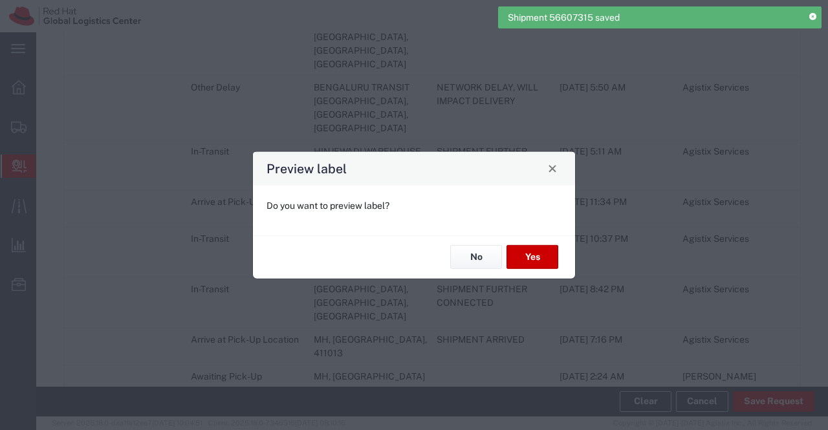
type input "Your Packaging"
type input "Ground"
click at [462, 253] on button "No" at bounding box center [476, 257] width 52 height 24
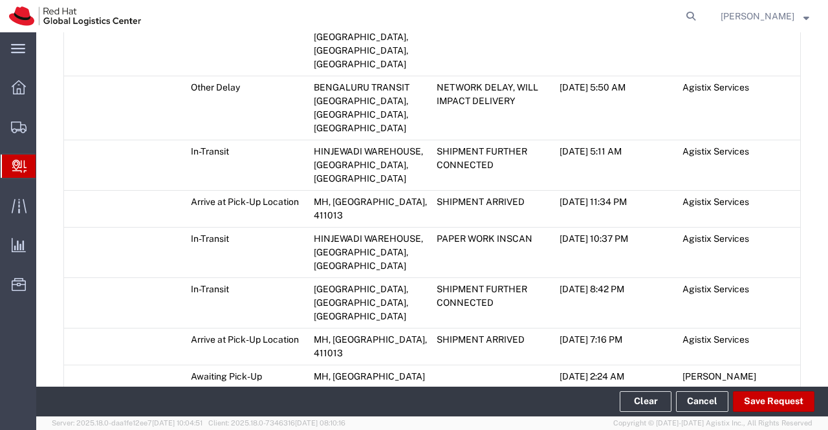
click at [67, 400] on icon at bounding box center [67, 404] width 9 height 9
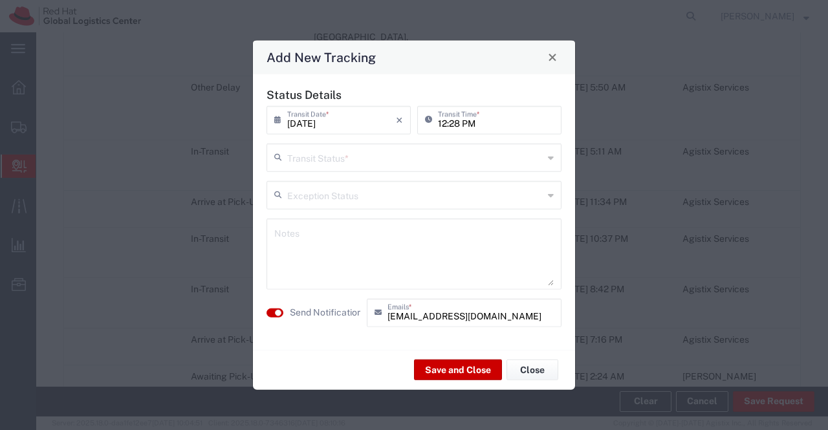
click at [553, 159] on icon at bounding box center [551, 157] width 6 height 21
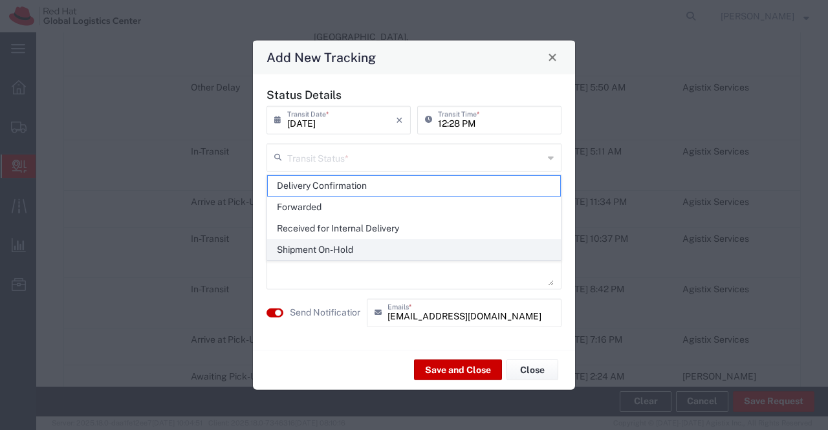
click at [507, 252] on span "Shipment On-Hold" at bounding box center [414, 250] width 293 height 20
type input "Shipment On-Hold"
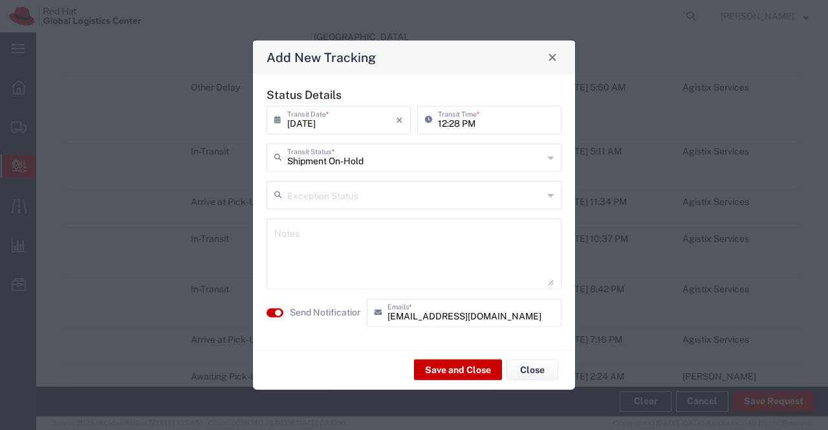
click at [506, 252] on textarea at bounding box center [414, 253] width 280 height 63
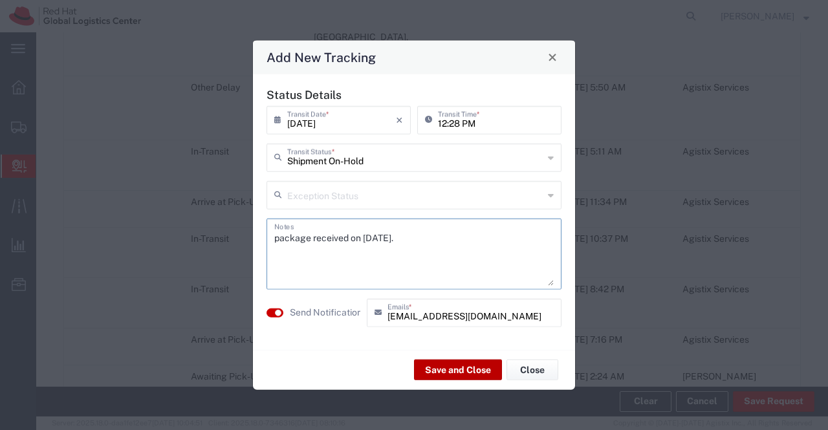
type textarea "package received on [DATE]."
click at [448, 371] on button "Save and Close" at bounding box center [458, 370] width 88 height 21
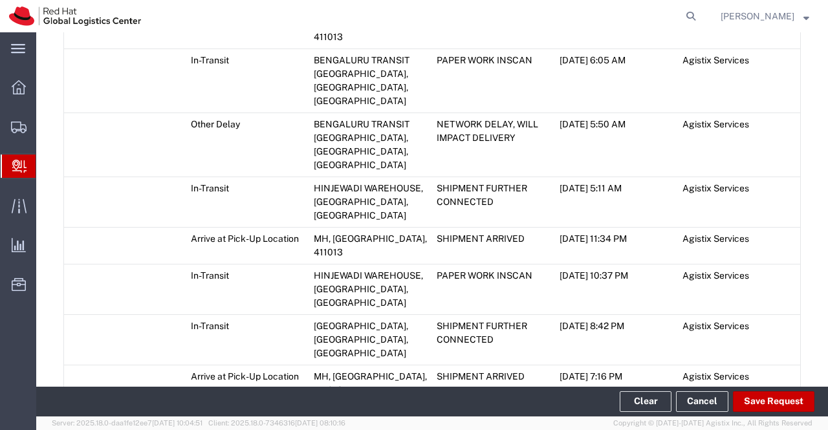
click at [0, 0] on span "Create Delivery" at bounding box center [0, 0] width 0 height 0
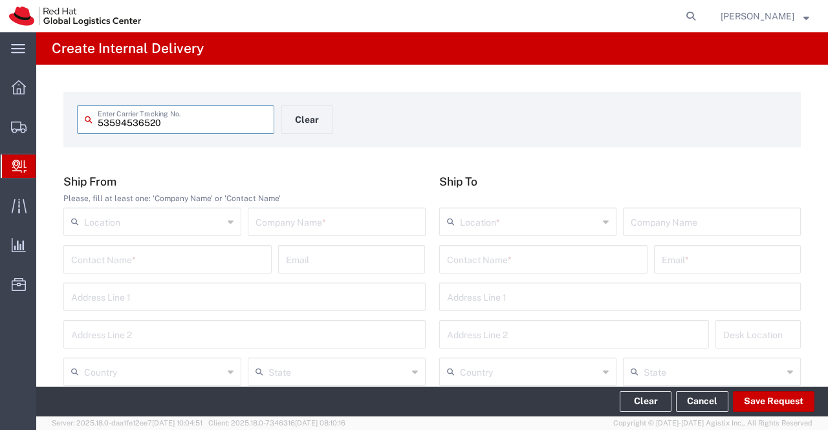
type input "53594536520"
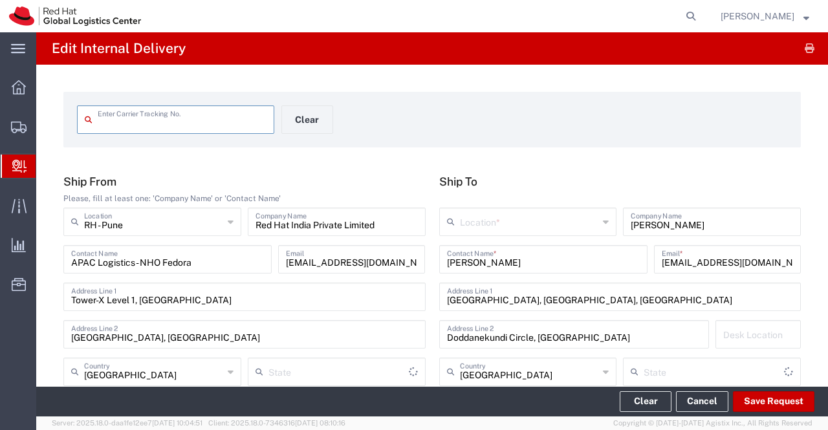
type input "53594536520"
type input "Mahārāshtra"
type input "Ground"
type input "Your Packaging"
type input "[GEOGRAPHIC_DATA]"
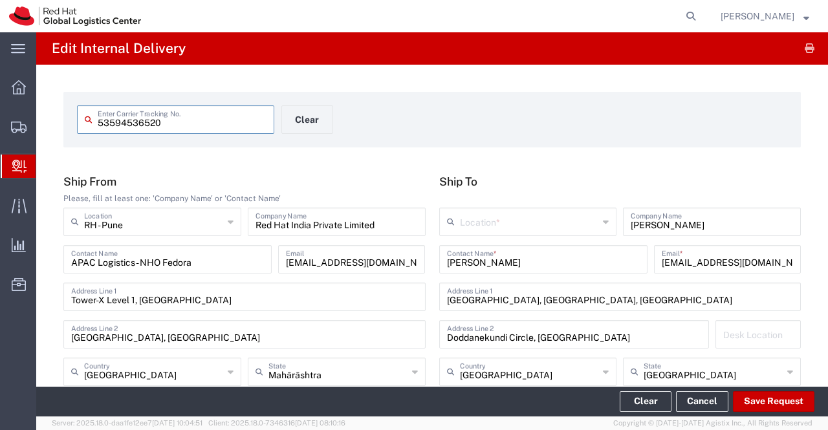
click at [603, 222] on icon at bounding box center [606, 222] width 6 height 21
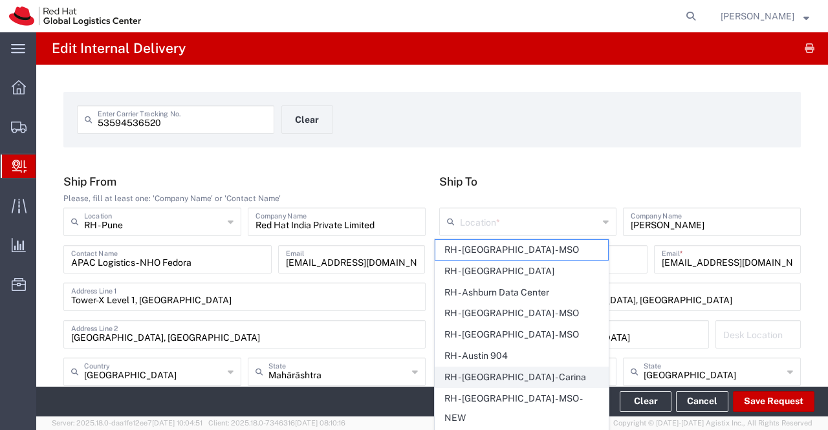
click at [559, 373] on span "RH - [GEOGRAPHIC_DATA] - Carina" at bounding box center [521, 378] width 173 height 20
type input "RH - [GEOGRAPHIC_DATA] - Carina"
type input "Red Hat India Private Limited"
type input "Bagmane [GEOGRAPHIC_DATA]"
type input "FL 10, [GEOGRAPHIC_DATA], [GEOGRAPHIC_DATA]"
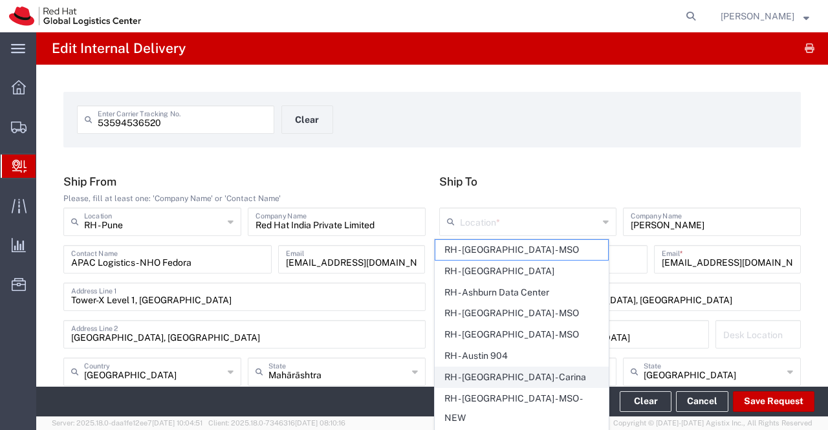
type input "[GEOGRAPHIC_DATA]"
type input "918067935000"
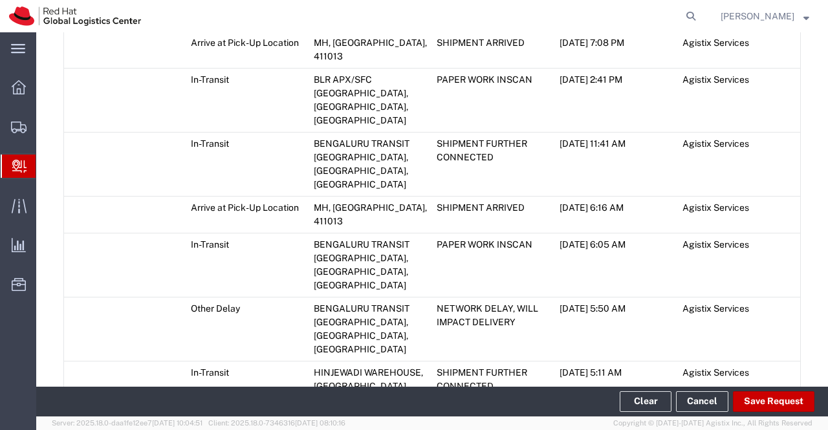
scroll to position [1035, 0]
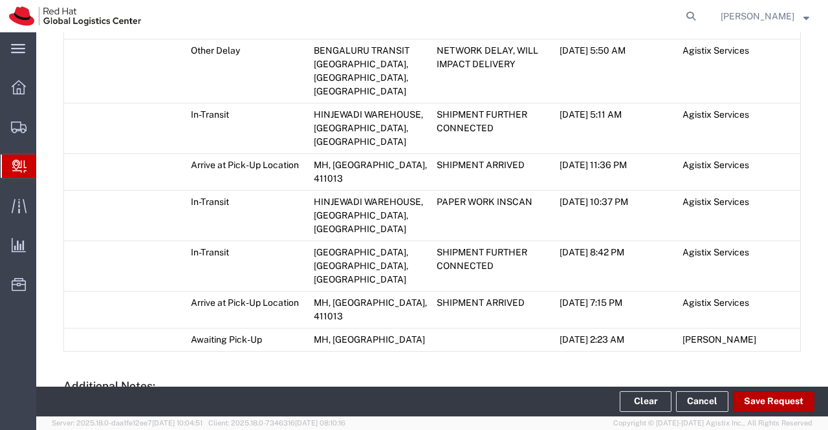
click at [796, 397] on button "Save Request" at bounding box center [774, 401] width 82 height 21
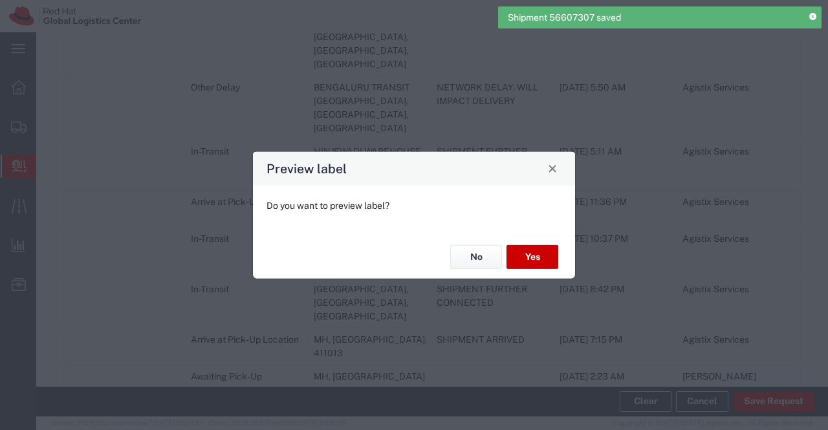
type input "Your Packaging"
type input "Ground"
click at [468, 258] on button "No" at bounding box center [476, 257] width 52 height 24
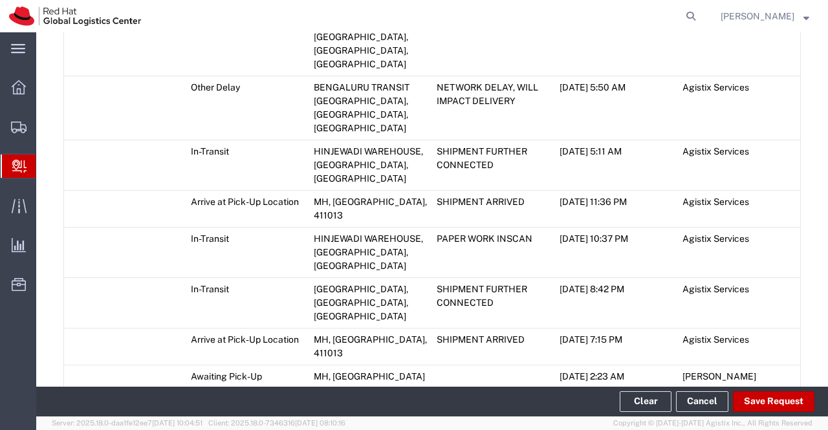
click at [65, 400] on icon at bounding box center [67, 404] width 9 height 9
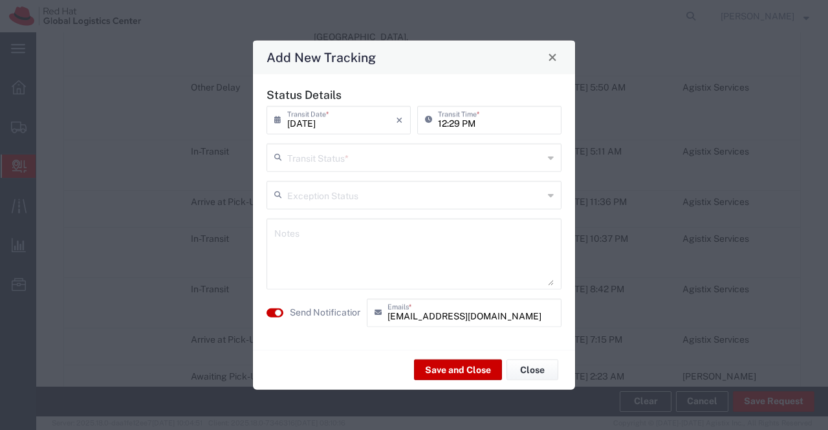
click at [553, 159] on icon at bounding box center [551, 157] width 6 height 21
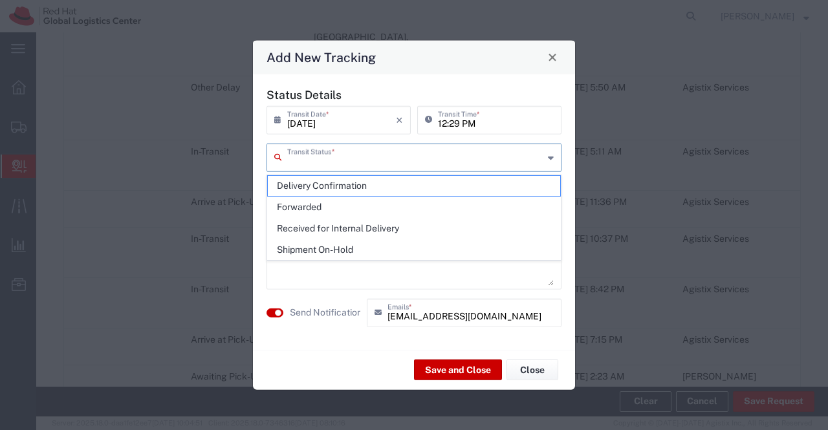
click at [516, 249] on span "Shipment On-Hold" at bounding box center [414, 250] width 293 height 20
type input "Shipment On-Hold"
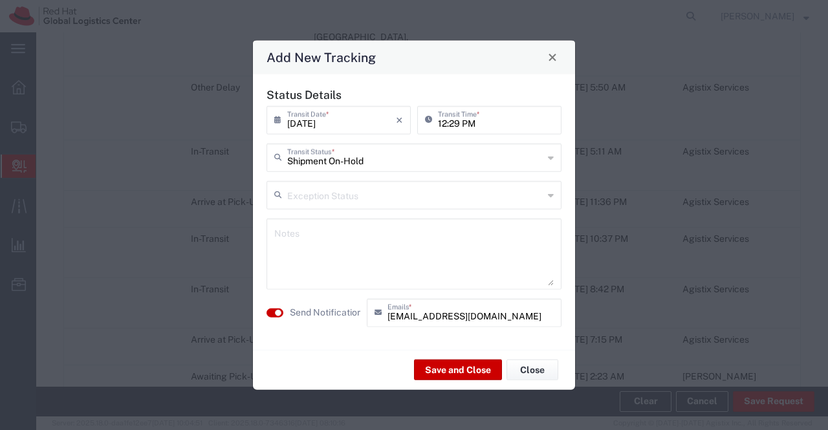
click at [516, 248] on textarea at bounding box center [414, 253] width 280 height 63
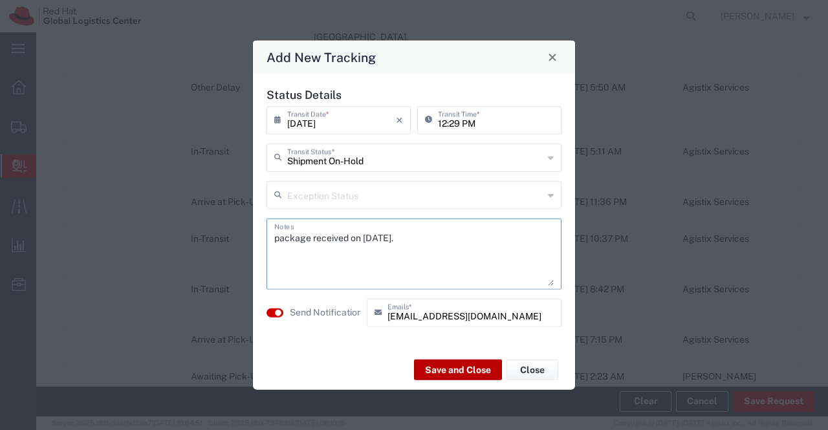
type textarea "package received on [DATE]."
click at [462, 366] on button "Save and Close" at bounding box center [458, 370] width 88 height 21
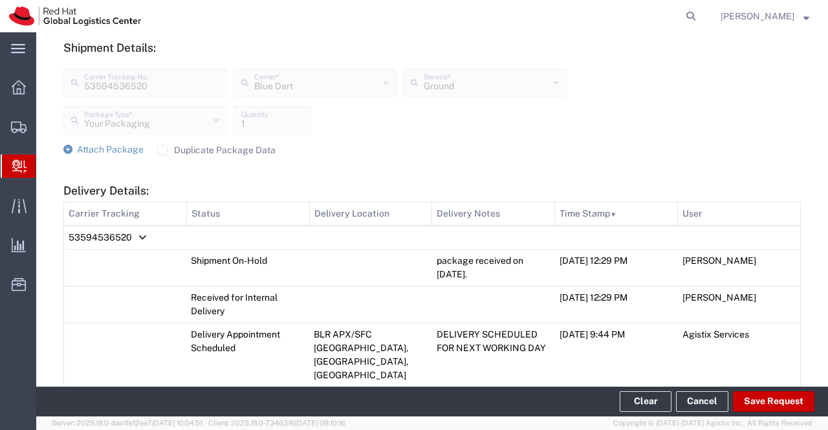
scroll to position [354, 0]
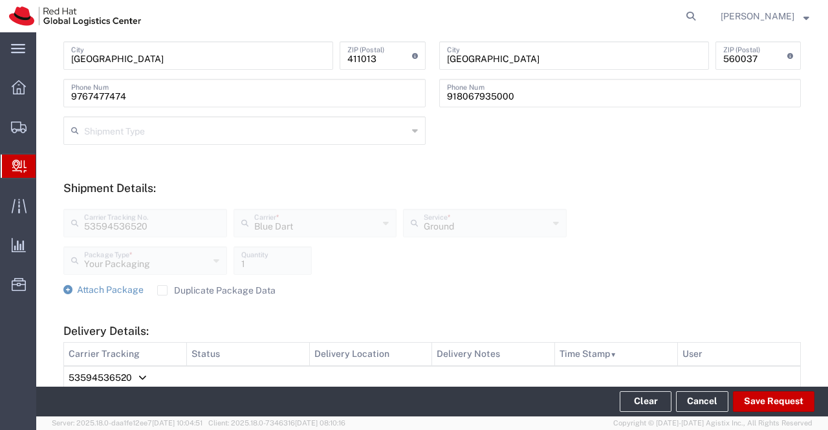
click at [0, 0] on span "Create Delivery" at bounding box center [0, 0] width 0 height 0
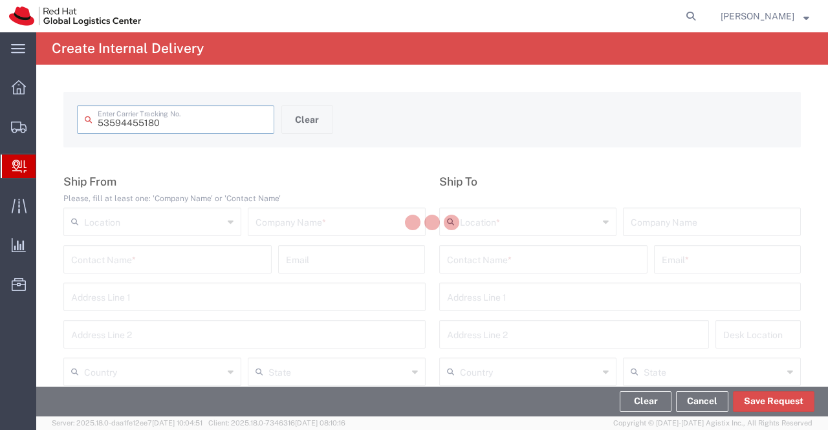
type input "53594455180"
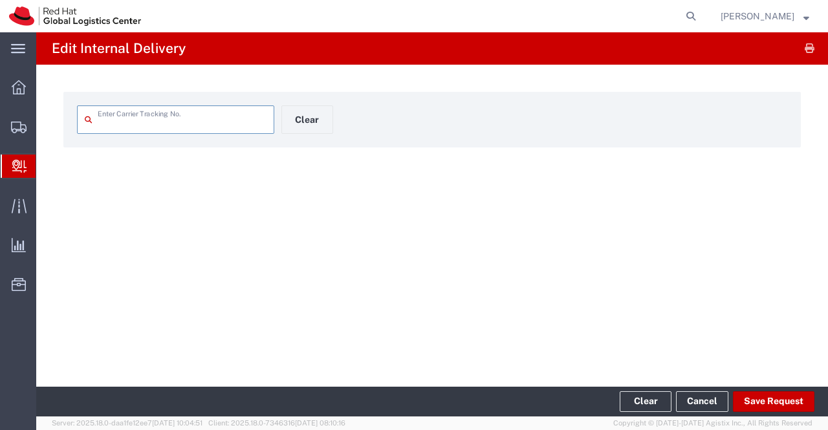
type input "53594455180"
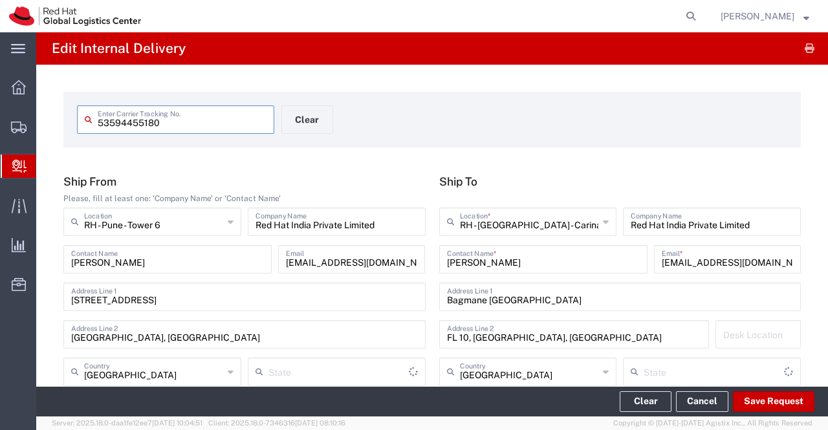
type input "Your Packaging"
type input "Mahārāshtra"
type input "Ground"
type input "[GEOGRAPHIC_DATA]"
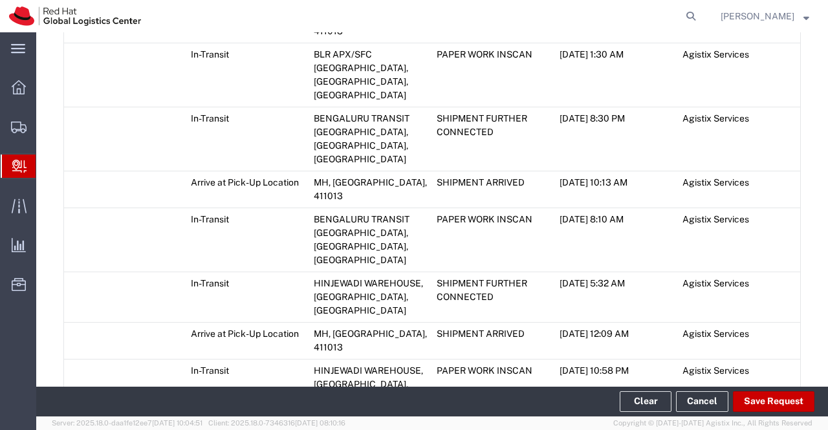
scroll to position [1079, 0]
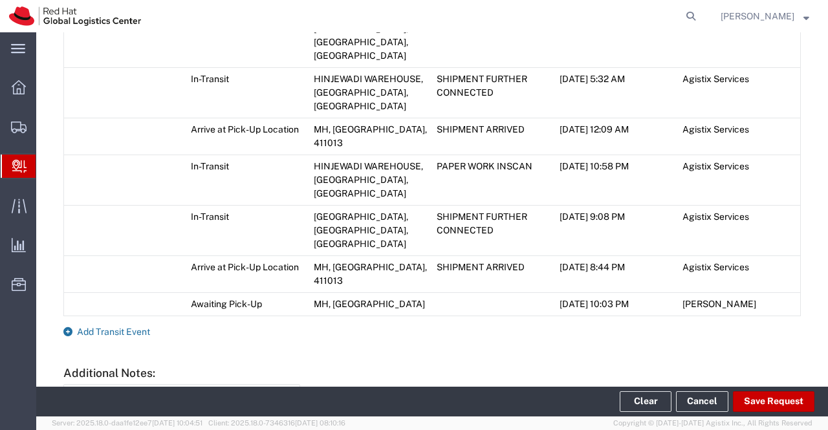
click at [69, 327] on icon at bounding box center [67, 331] width 9 height 9
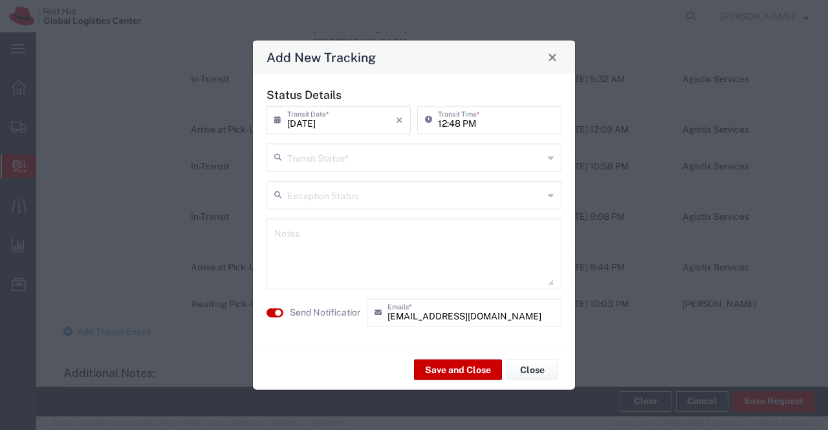
click at [551, 156] on icon at bounding box center [551, 157] width 6 height 21
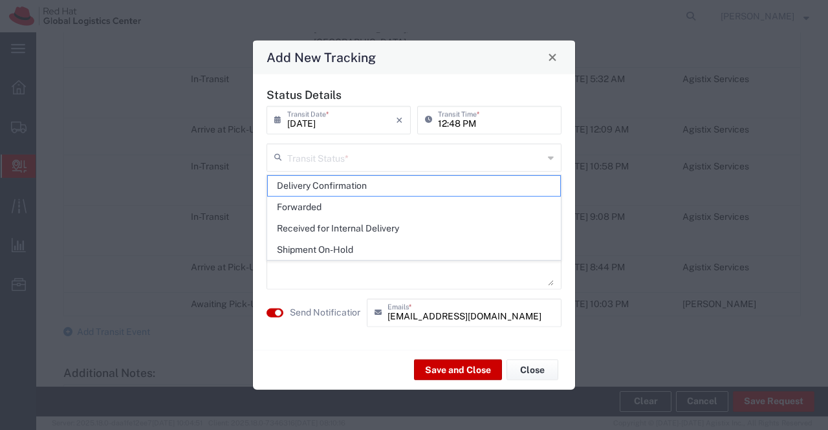
drag, startPoint x: 517, startPoint y: 190, endPoint x: 278, endPoint y: 210, distance: 239.6
click at [517, 188] on span "Delivery Confirmation" at bounding box center [414, 186] width 293 height 20
type input "Delivery Confirmation"
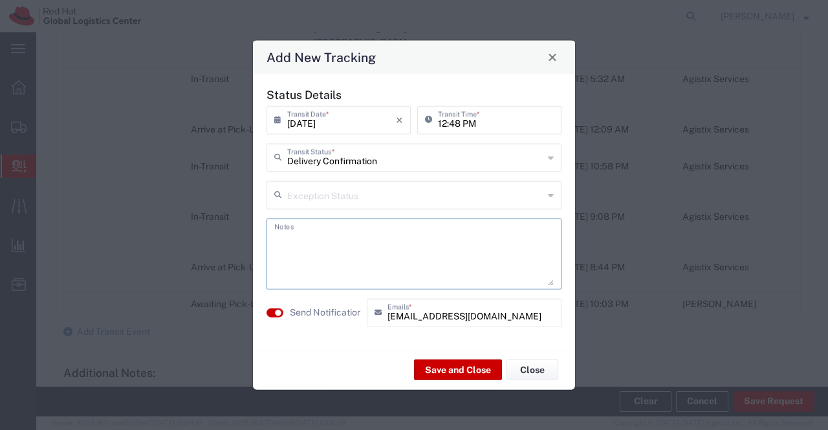
click at [489, 251] on textarea at bounding box center [414, 253] width 280 height 63
type textarea "Package handed over to local IT team - [PERSON_NAME] on [DATE]."
drag, startPoint x: 330, startPoint y: 255, endPoint x: 266, endPoint y: 237, distance: 66.4
click at [267, 237] on div "Package handed over to local IT team - [PERSON_NAME] on [DATE]. Notes" at bounding box center [414, 253] width 295 height 71
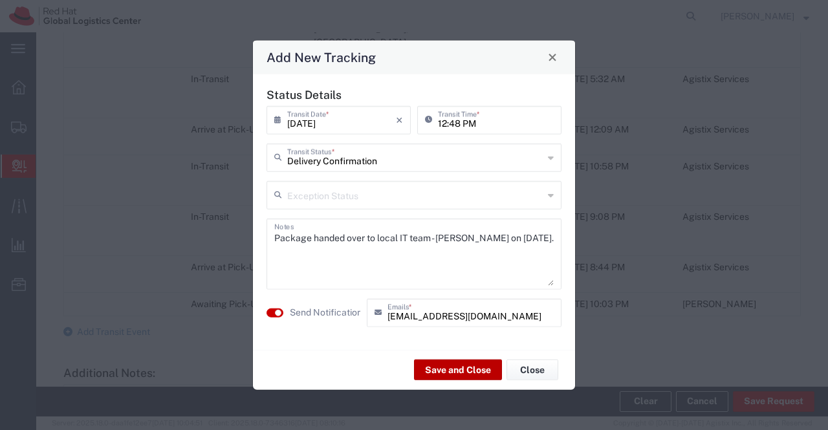
click at [439, 368] on button "Save and Close" at bounding box center [458, 370] width 88 height 21
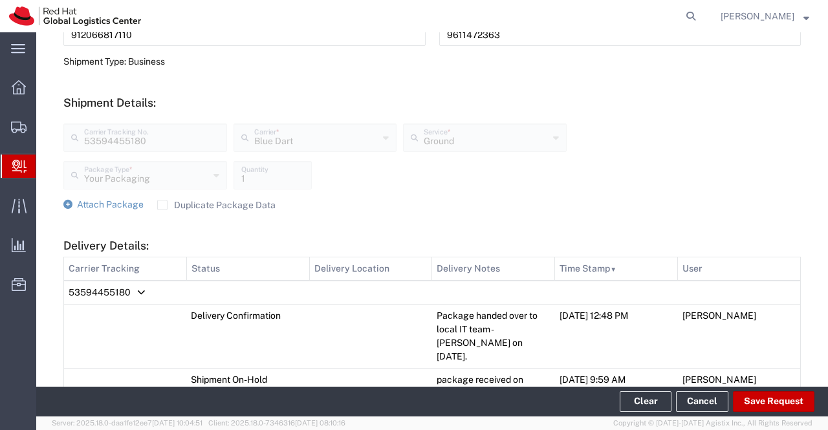
scroll to position [367, 0]
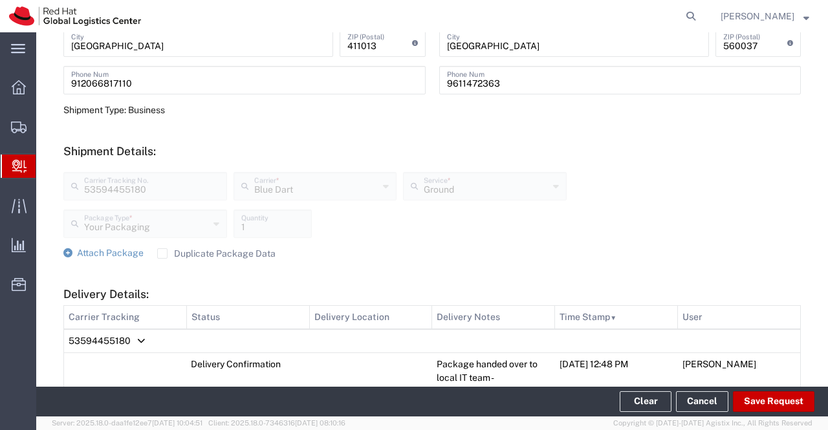
click at [0, 0] on span "Create Delivery" at bounding box center [0, 0] width 0 height 0
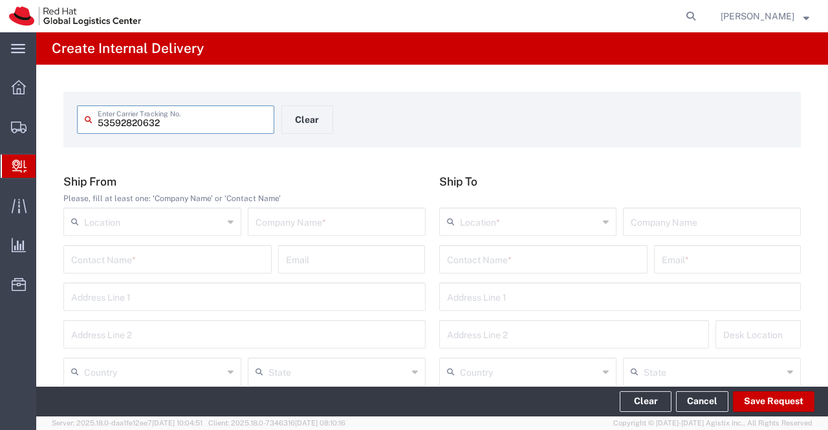
type input "53592820632"
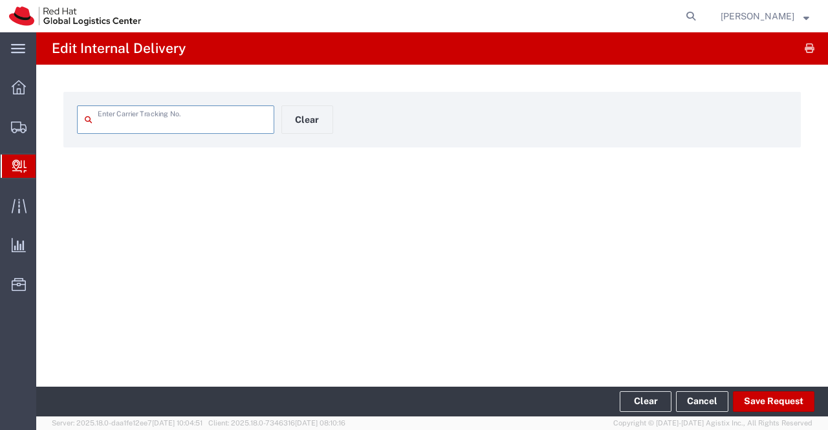
type input "53592820632"
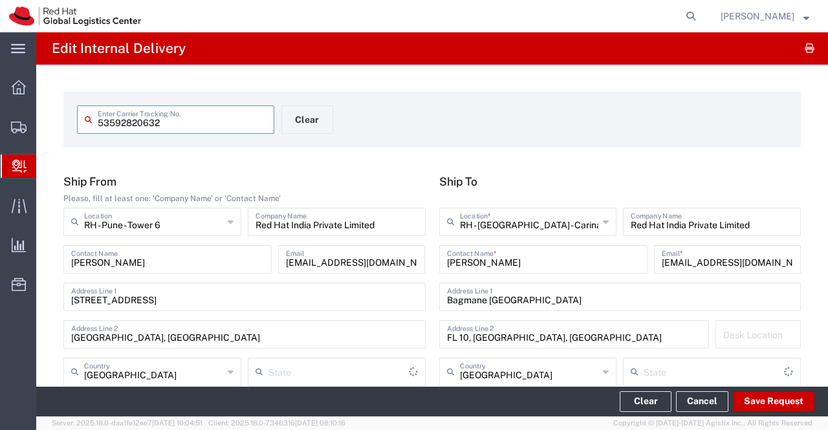
type input "Mahārāshtra"
type input "Ground"
type input "Your Packaging"
type input "[GEOGRAPHIC_DATA]"
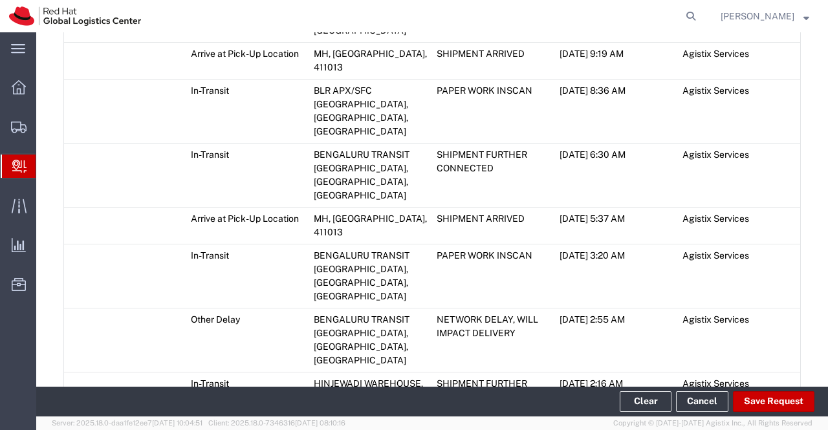
scroll to position [1035, 0]
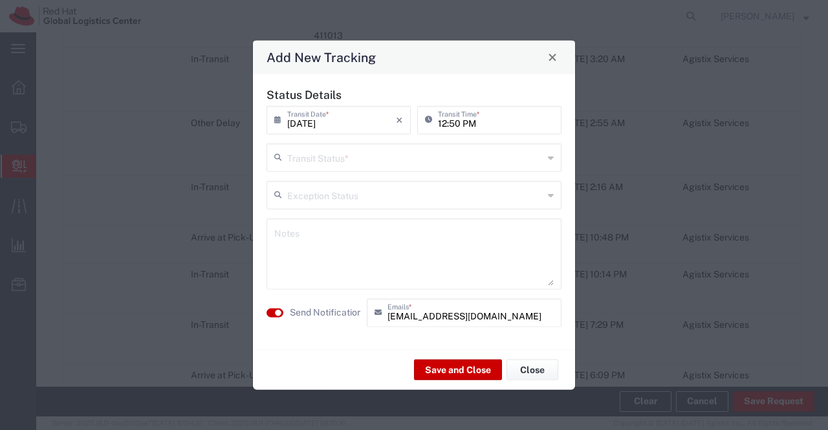
click at [550, 155] on icon at bounding box center [551, 157] width 6 height 21
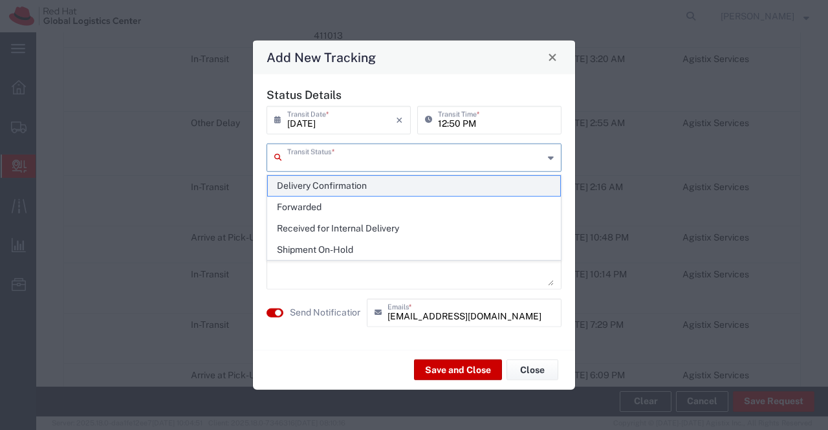
click at [522, 184] on span "Delivery Confirmation" at bounding box center [414, 186] width 293 height 20
type input "Delivery Confirmation"
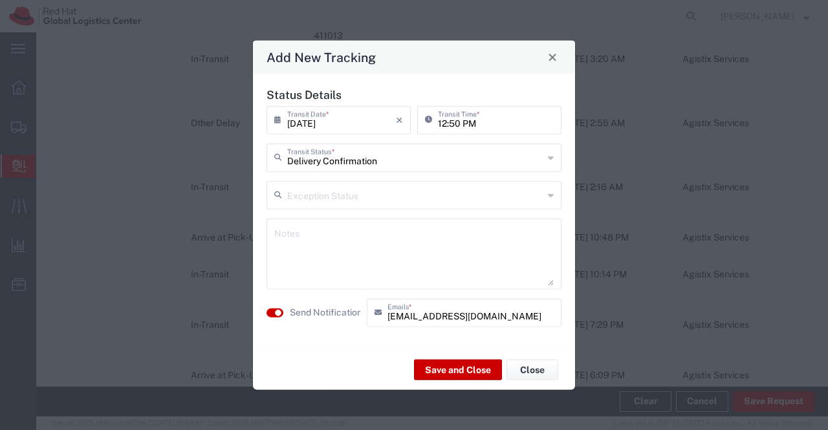
click at [382, 246] on textarea at bounding box center [414, 253] width 280 height 63
paste textarea "Package handed over to local IT team - [PERSON_NAME] on [DATE]."
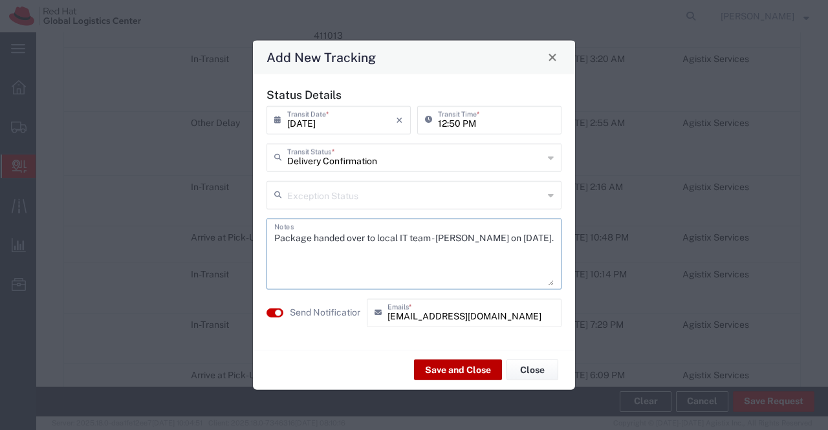
type textarea "Package handed over to local IT team - [PERSON_NAME] on [DATE]."
click at [443, 364] on button "Save and Close" at bounding box center [458, 370] width 88 height 21
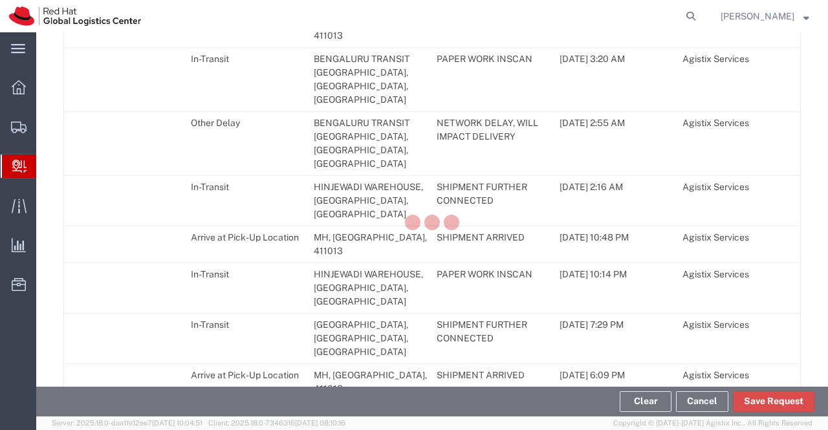
scroll to position [1099, 0]
